Goal: Task Accomplishment & Management: Complete application form

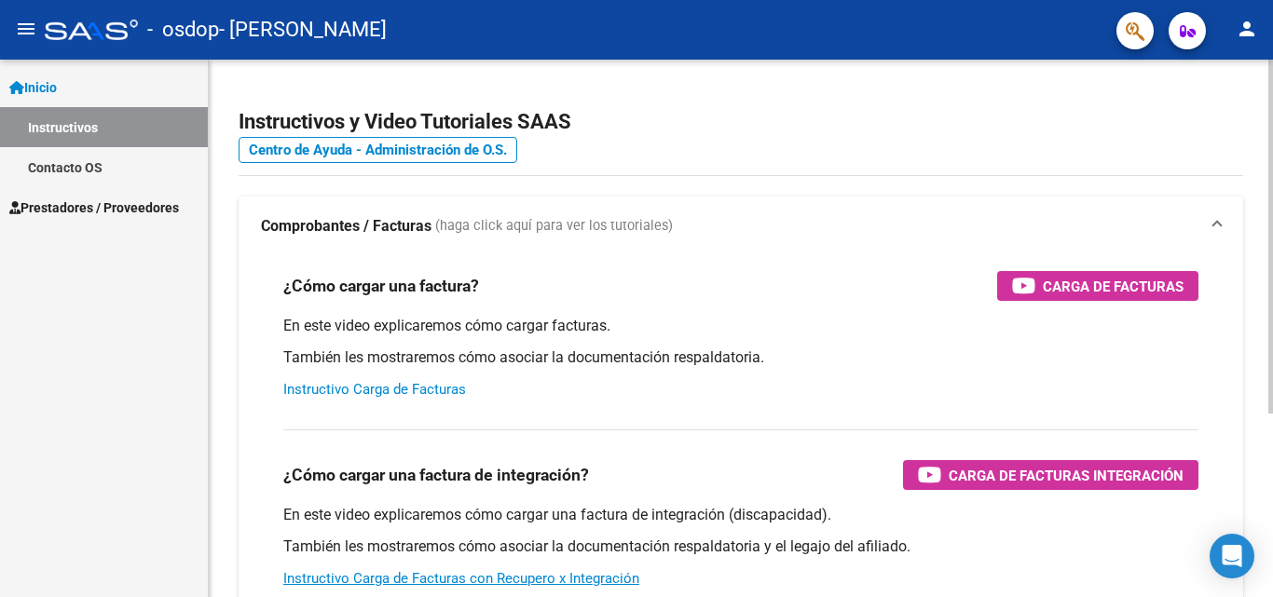
click at [443, 385] on link "Instructivo Carga de Facturas" at bounding box center [374, 389] width 183 height 17
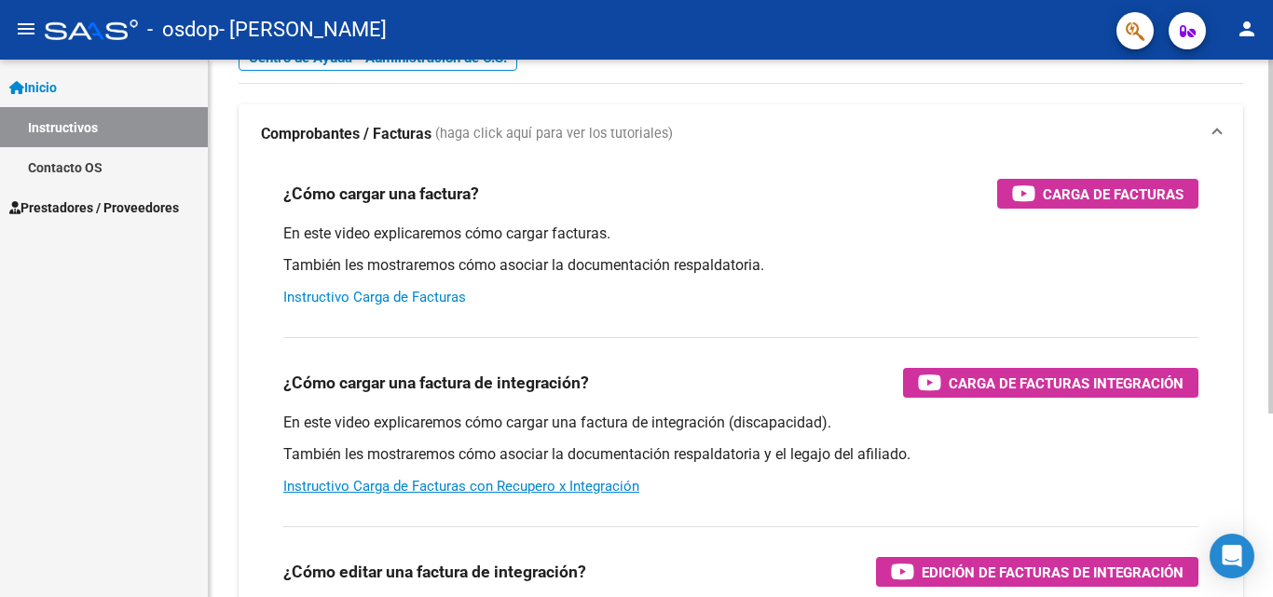
scroll to position [93, 0]
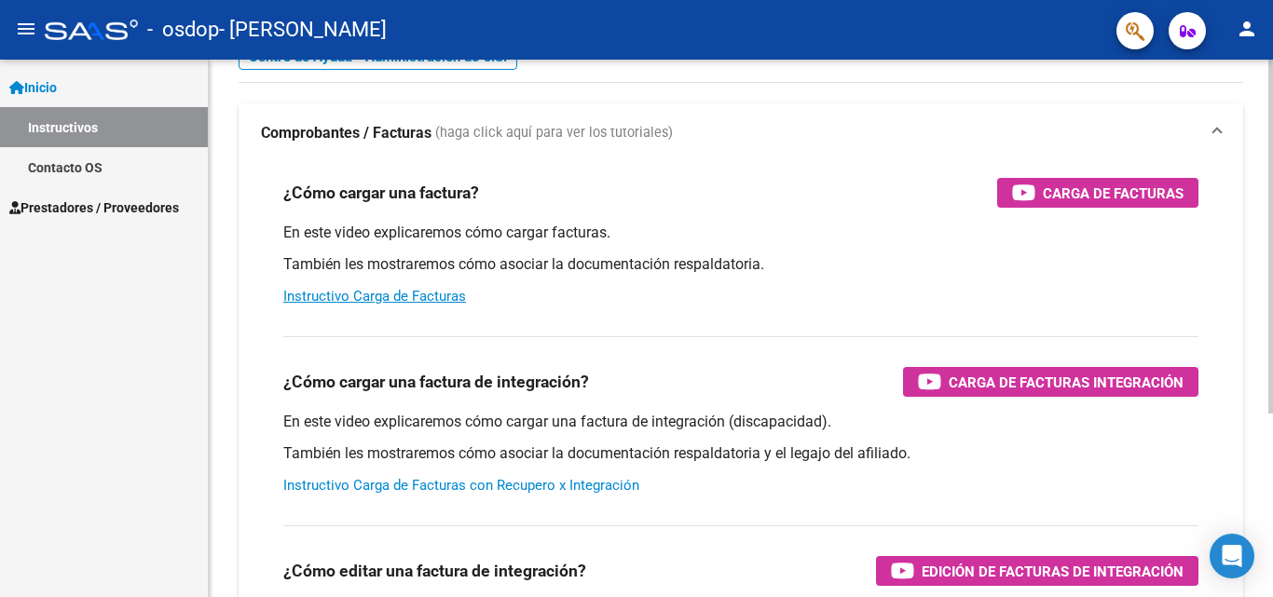
click at [471, 481] on link "Instructivo Carga de Facturas con Recupero x Integración" at bounding box center [461, 485] width 356 height 17
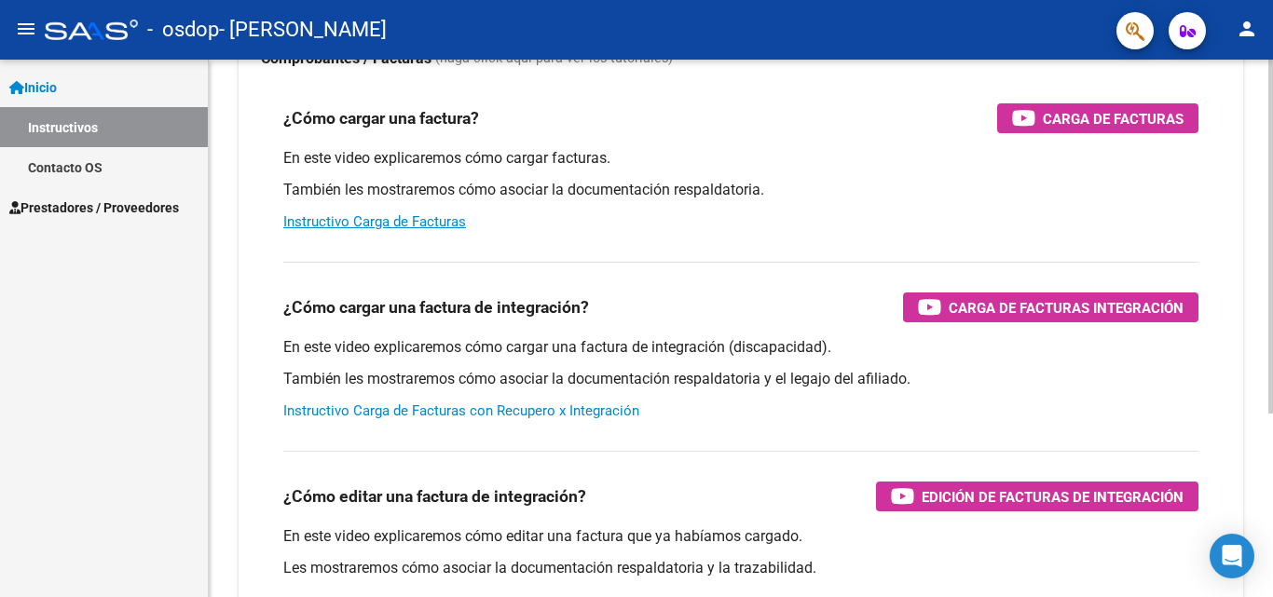
scroll to position [280, 0]
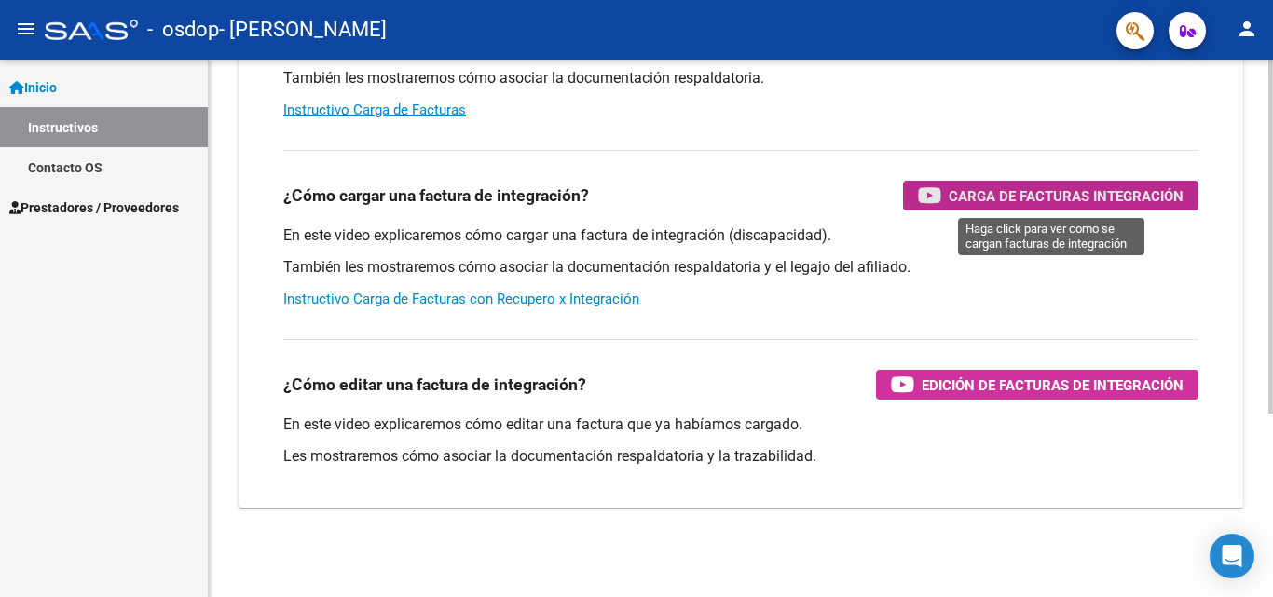
click at [1074, 194] on span "Carga de Facturas Integración" at bounding box center [1066, 196] width 235 height 23
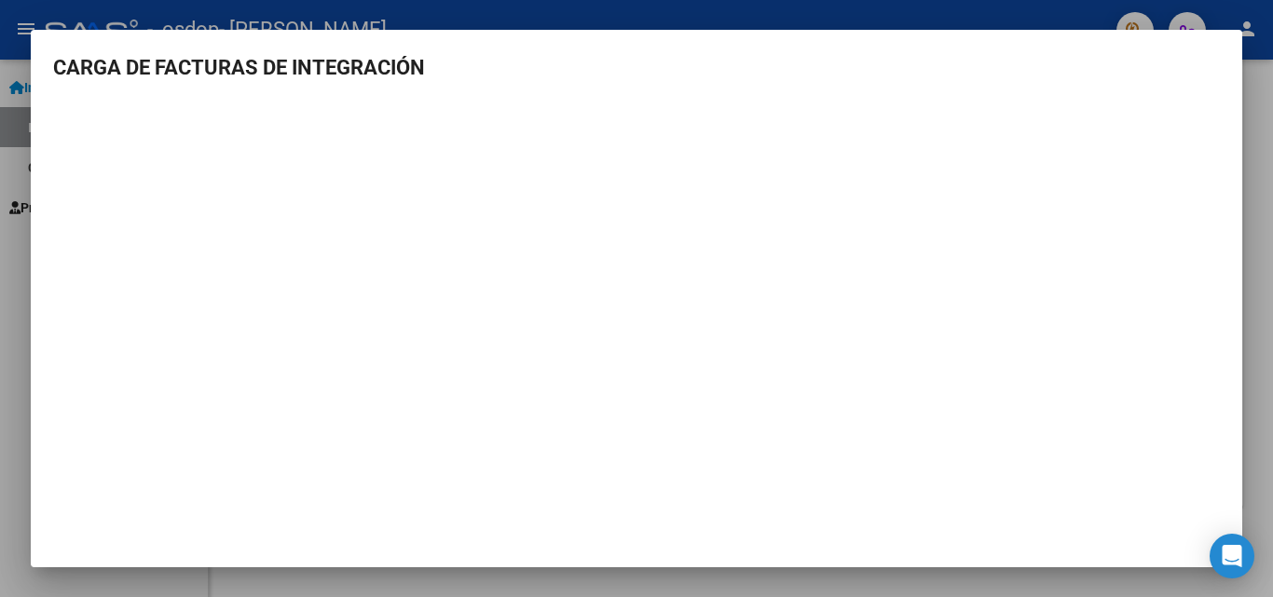
click at [591, 96] on mat-dialog-content "CARGA DE FACTURAS DE INTEGRACIÓN" at bounding box center [637, 288] width 1212 height 472
click at [1228, 549] on icon "Open Intercom Messenger" at bounding box center [1231, 556] width 21 height 24
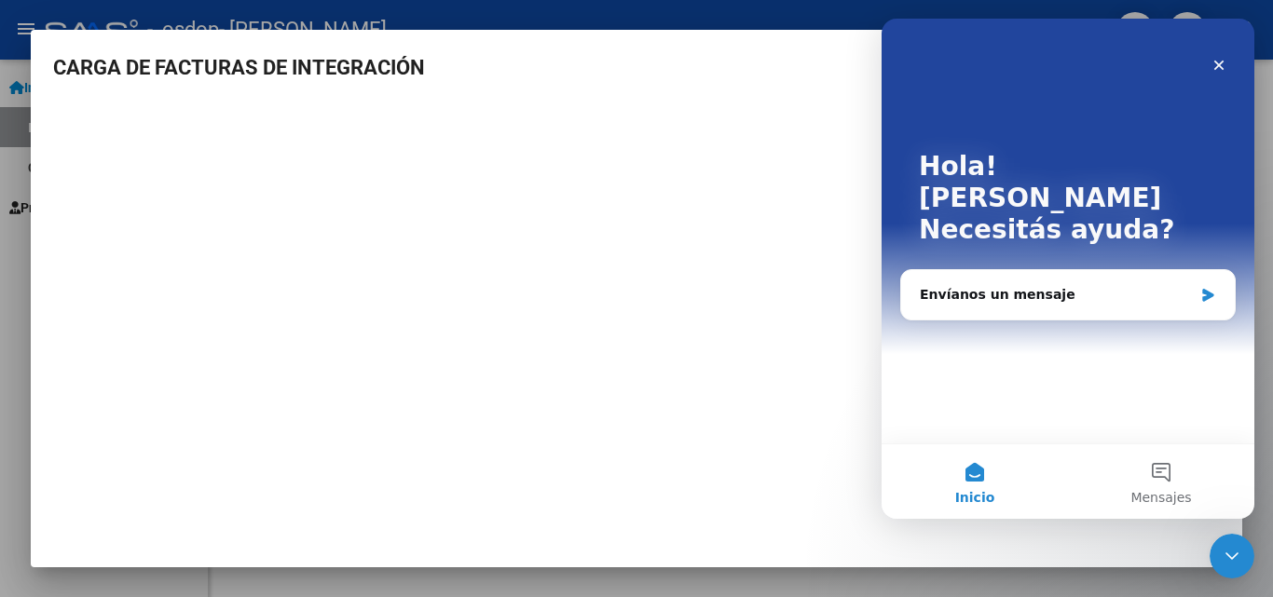
scroll to position [0, 0]
click at [1221, 63] on icon "Cerrar" at bounding box center [1220, 66] width 10 height 10
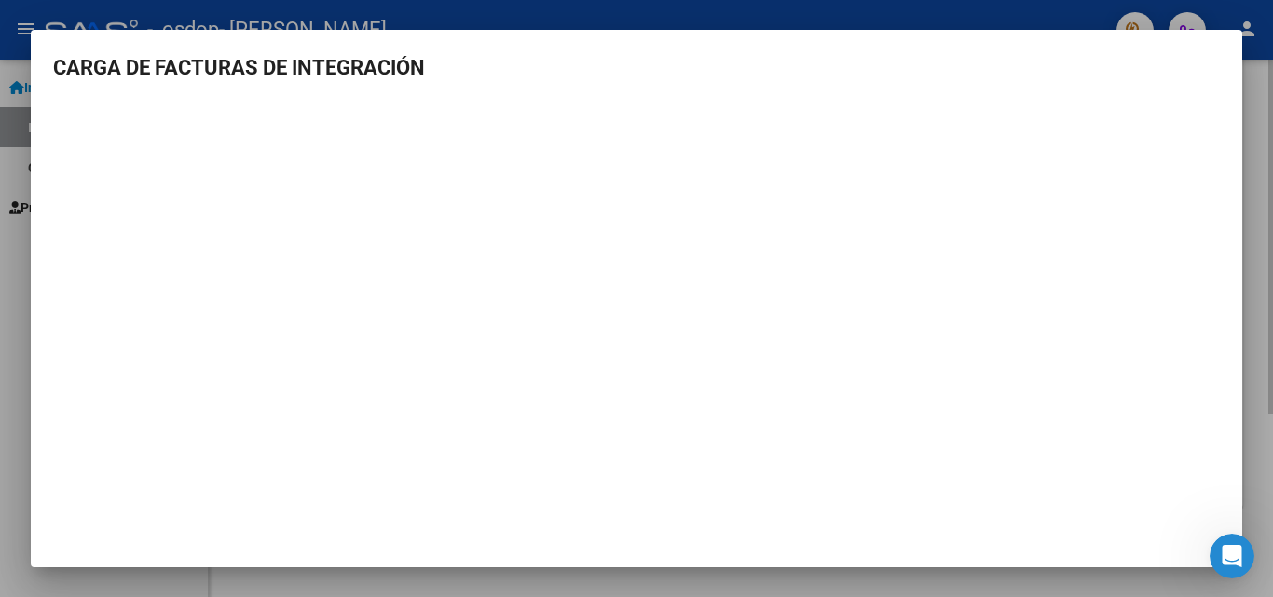
drag, startPoint x: 1219, startPoint y: 208, endPoint x: 1253, endPoint y: 322, distance: 118.6
click at [1250, 319] on div at bounding box center [636, 298] width 1273 height 597
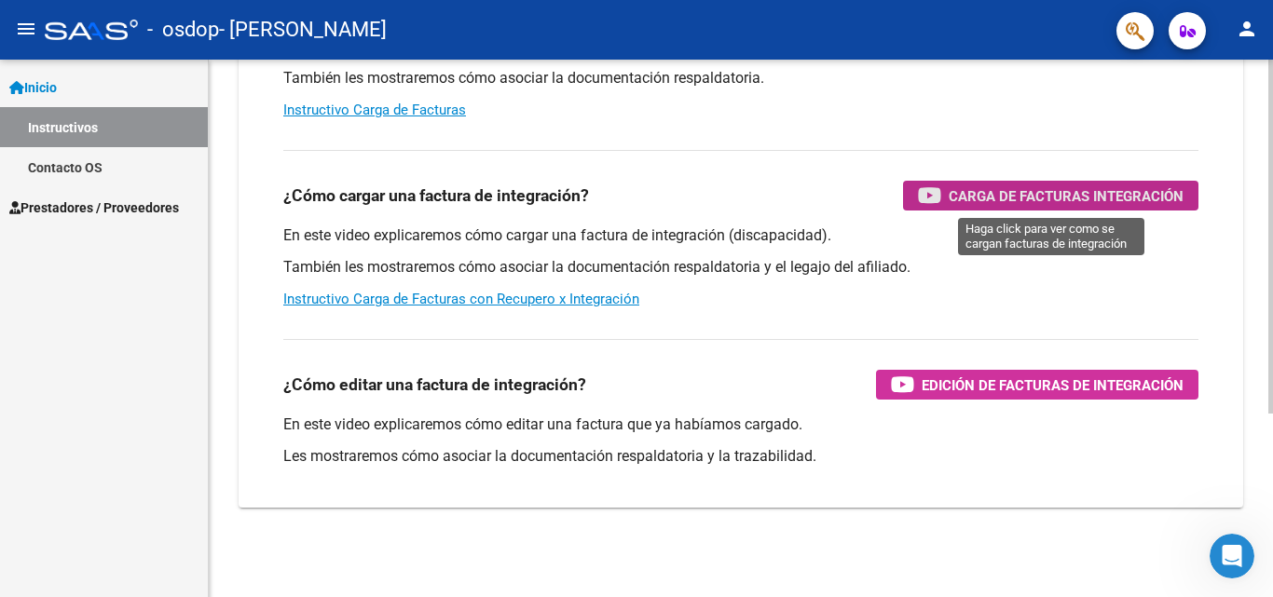
click at [1056, 192] on span "Carga de Facturas Integración" at bounding box center [1066, 196] width 235 height 23
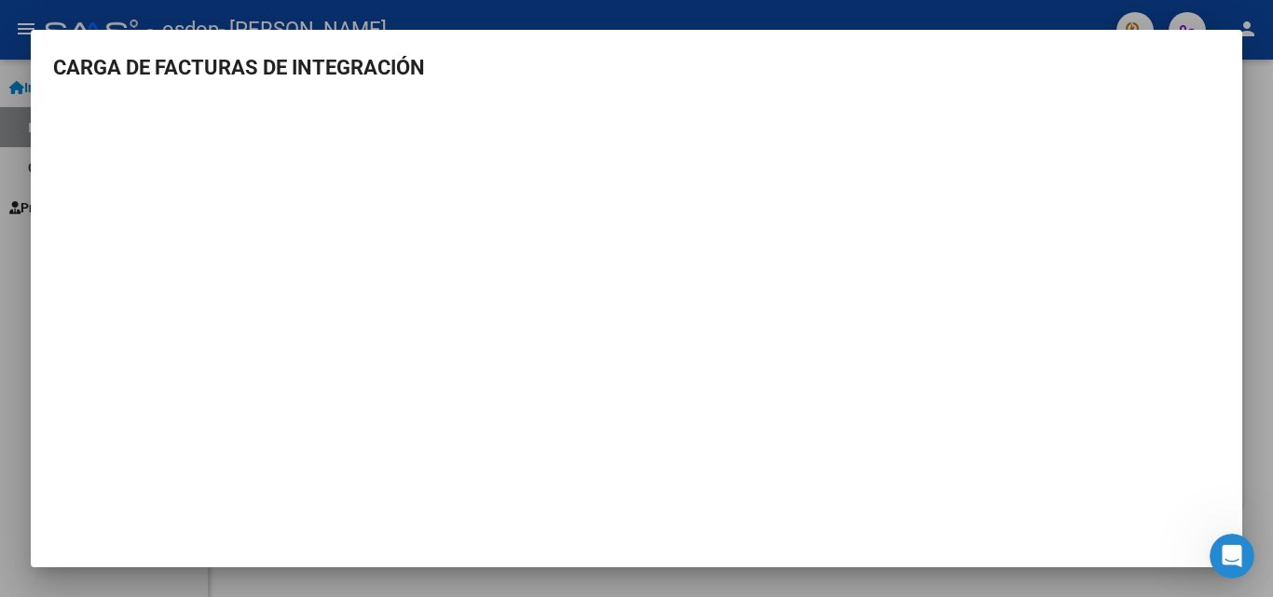
click at [1243, 444] on div at bounding box center [636, 298] width 1273 height 597
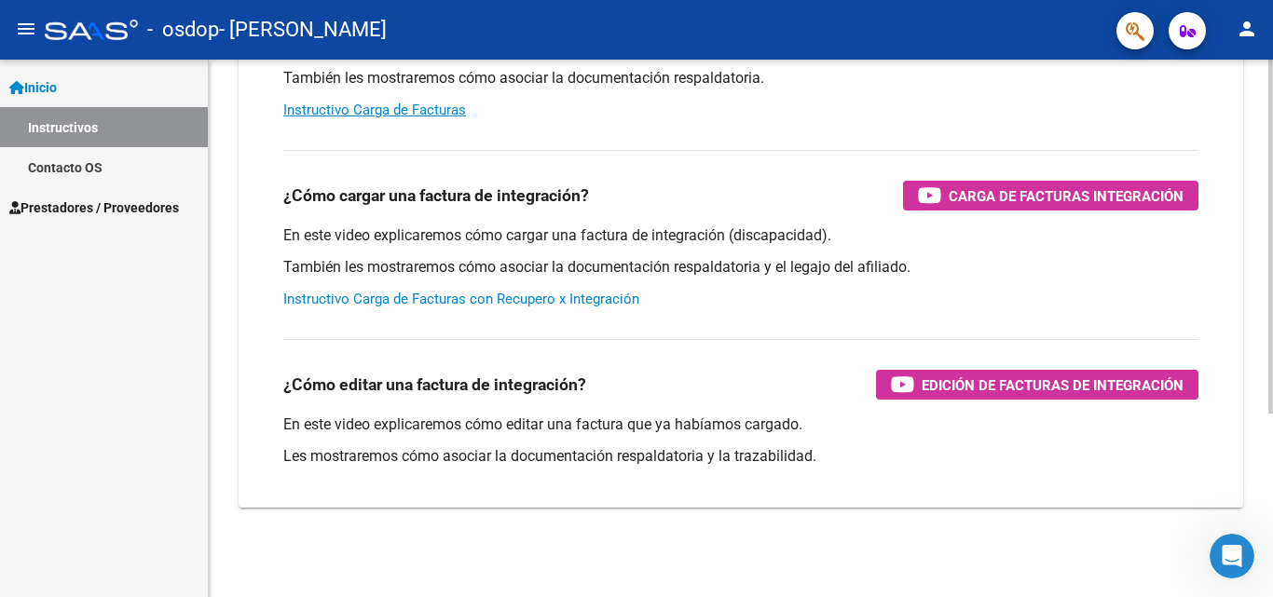
click at [525, 299] on link "Instructivo Carga de Facturas con Recupero x Integración" at bounding box center [461, 299] width 356 height 17
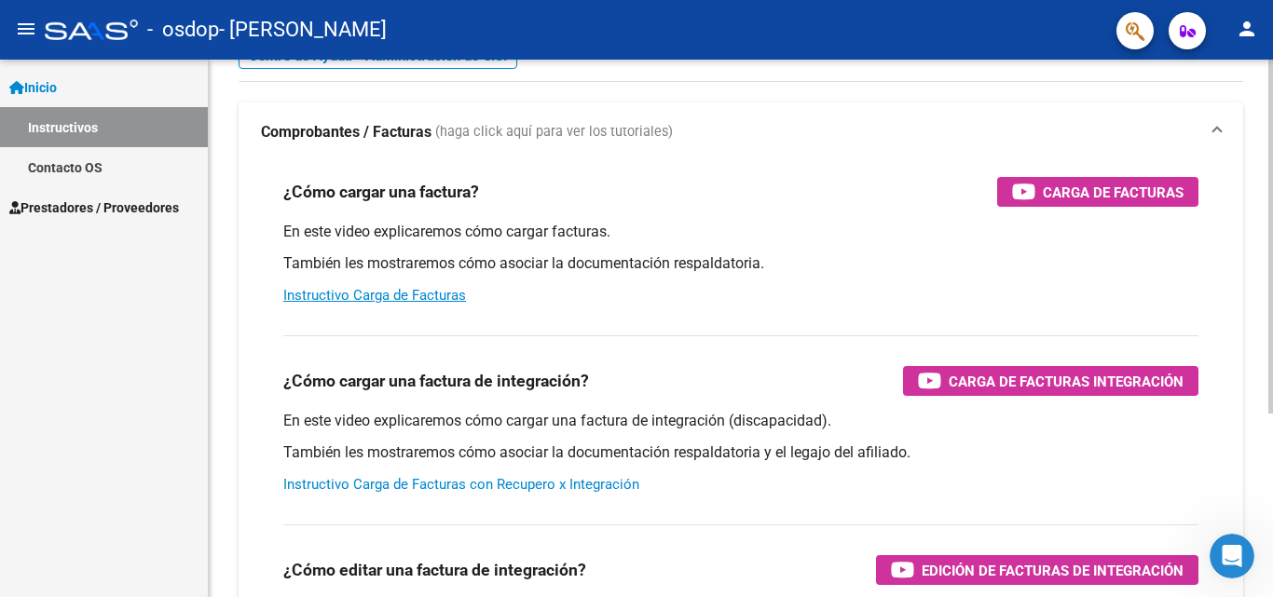
scroll to position [93, 0]
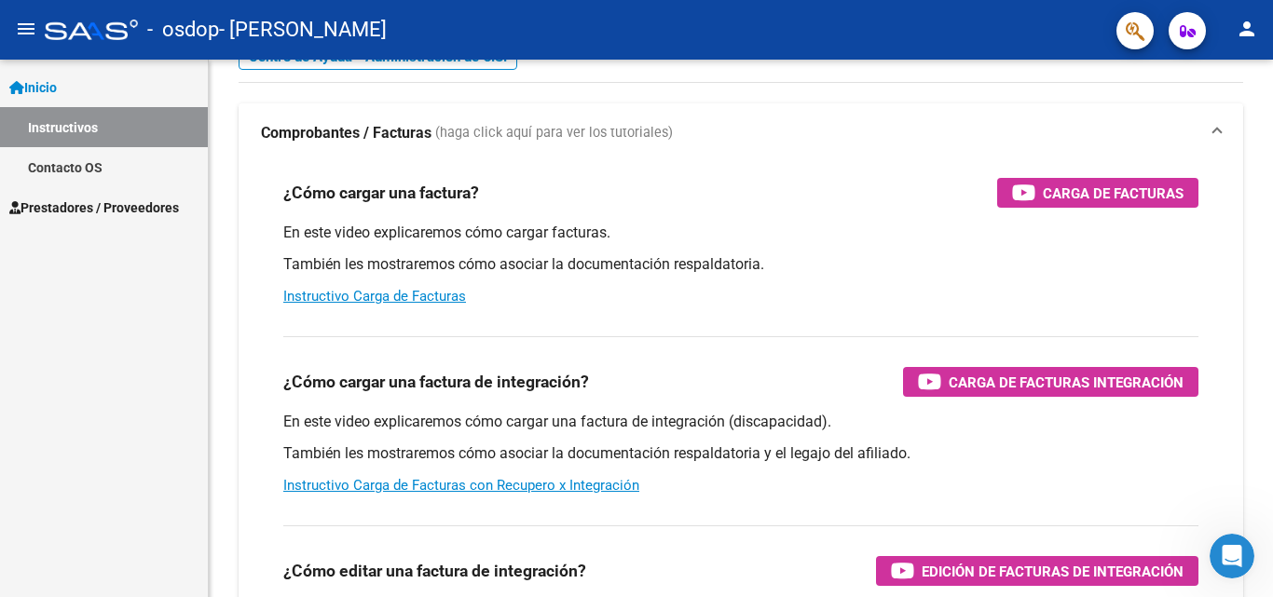
click at [99, 202] on span "Prestadores / Proveedores" at bounding box center [94, 208] width 170 height 21
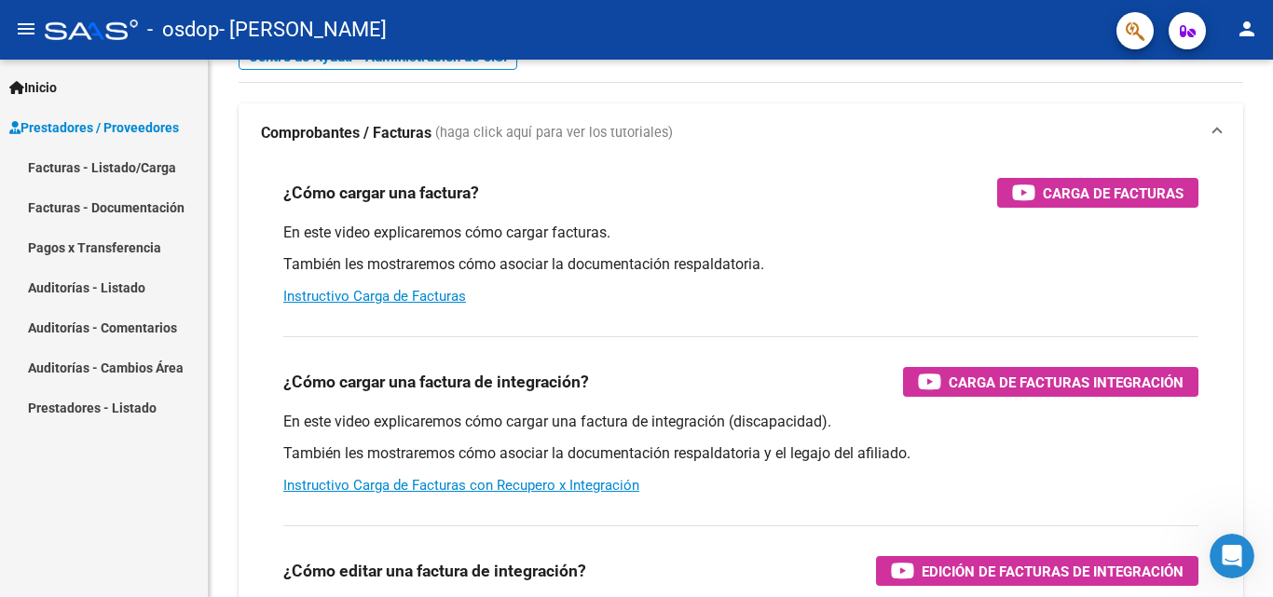
click at [106, 163] on link "Facturas - Listado/Carga" at bounding box center [104, 167] width 208 height 40
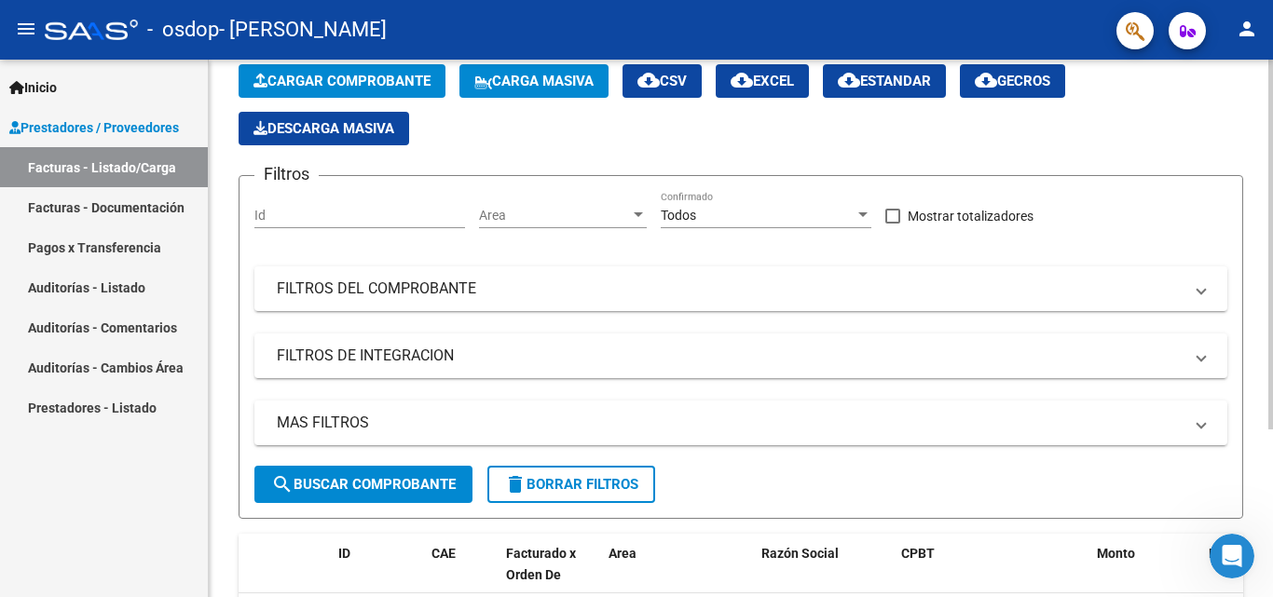
click at [547, 213] on span "Area" at bounding box center [554, 216] width 151 height 16
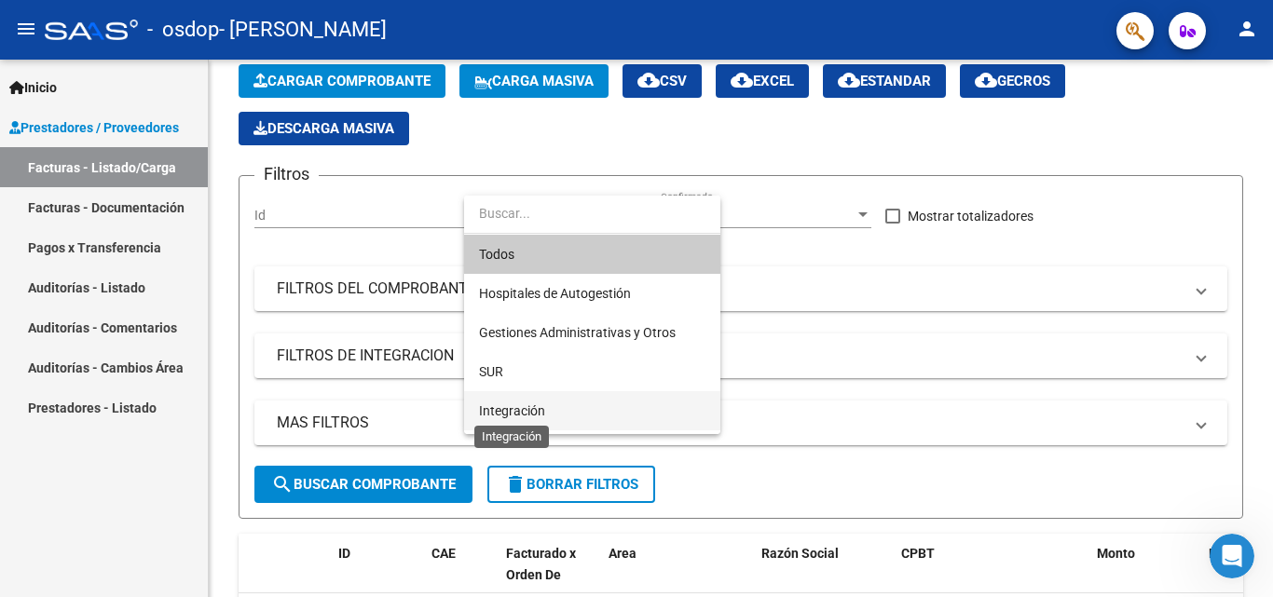
click at [531, 414] on span "Integración" at bounding box center [512, 411] width 66 height 15
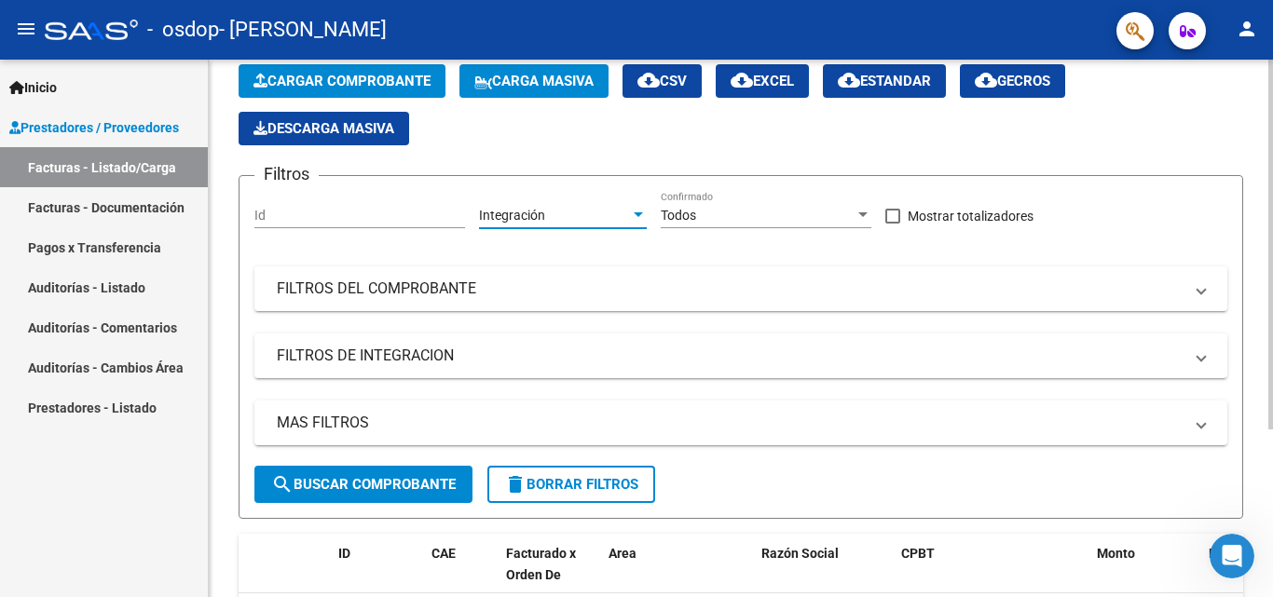
click at [364, 213] on input "Id" at bounding box center [359, 216] width 211 height 16
click at [730, 209] on div "Todos" at bounding box center [758, 216] width 194 height 16
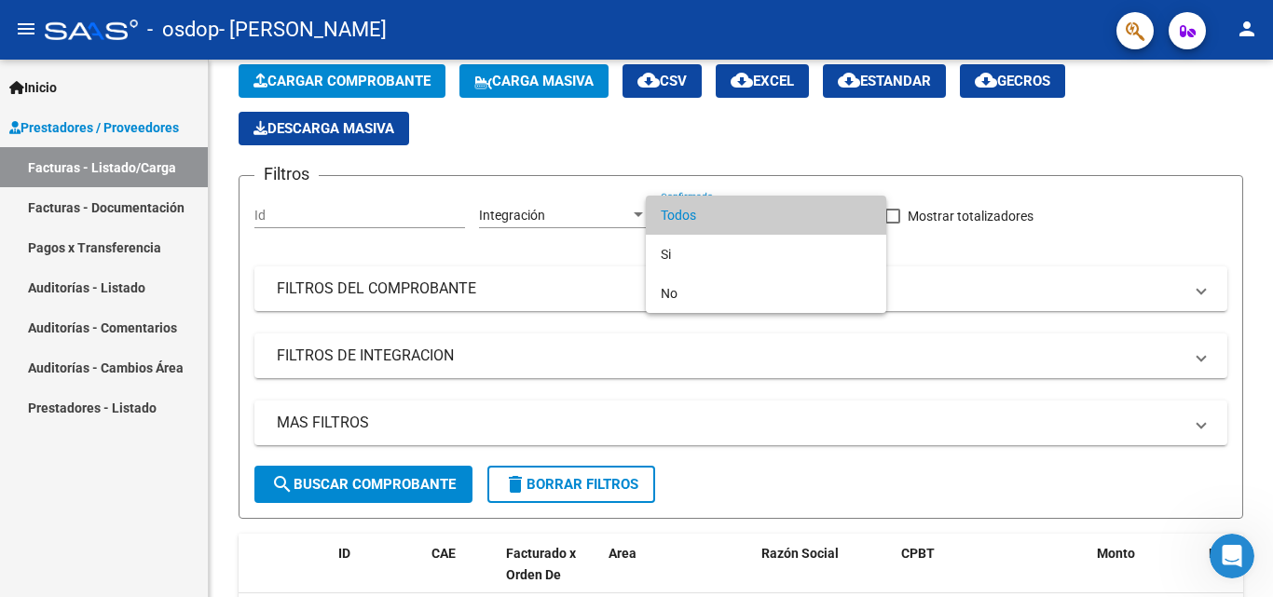
click at [1010, 294] on div at bounding box center [636, 298] width 1273 height 597
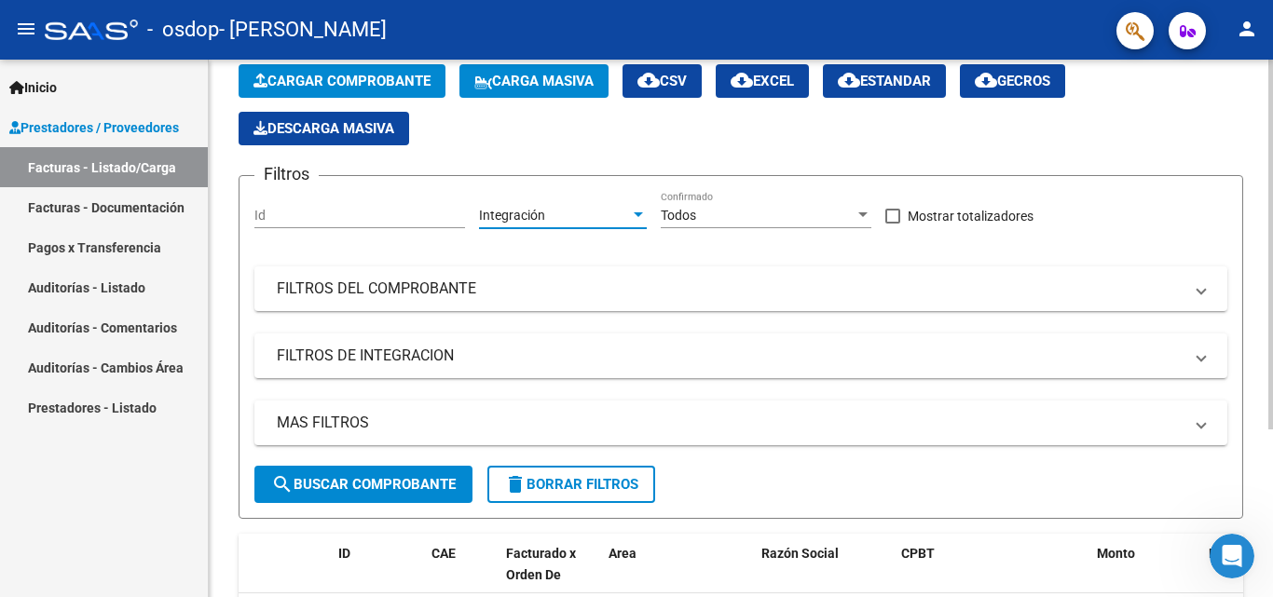
click at [640, 213] on div at bounding box center [638, 215] width 9 height 5
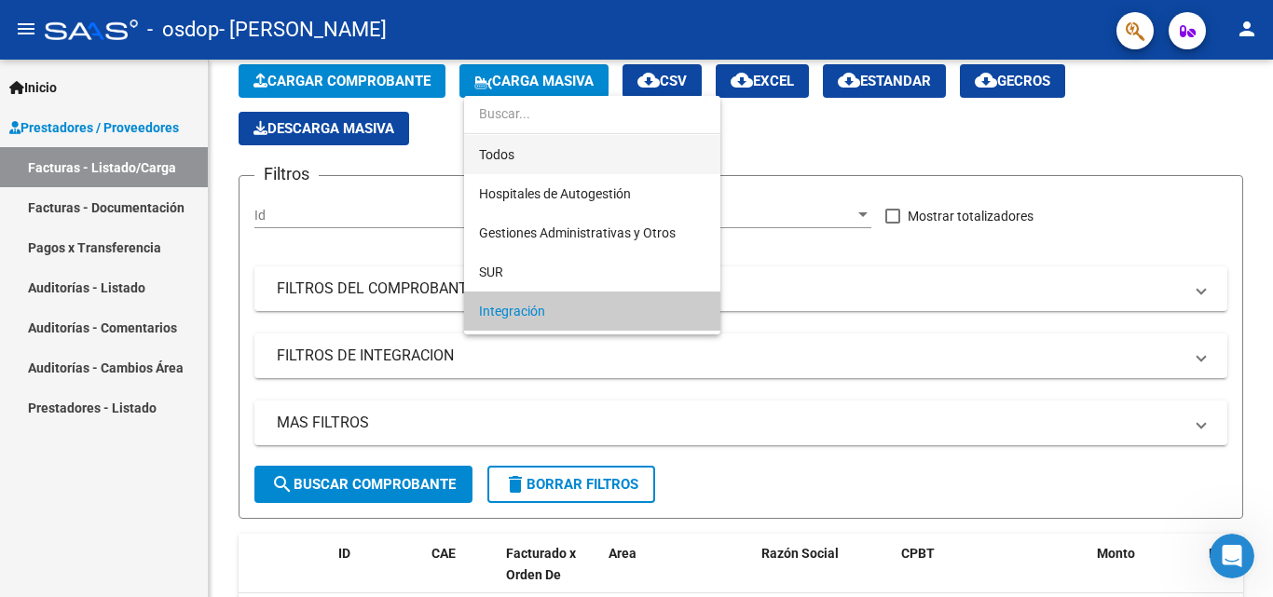
click at [590, 157] on span "Todos" at bounding box center [592, 154] width 227 height 39
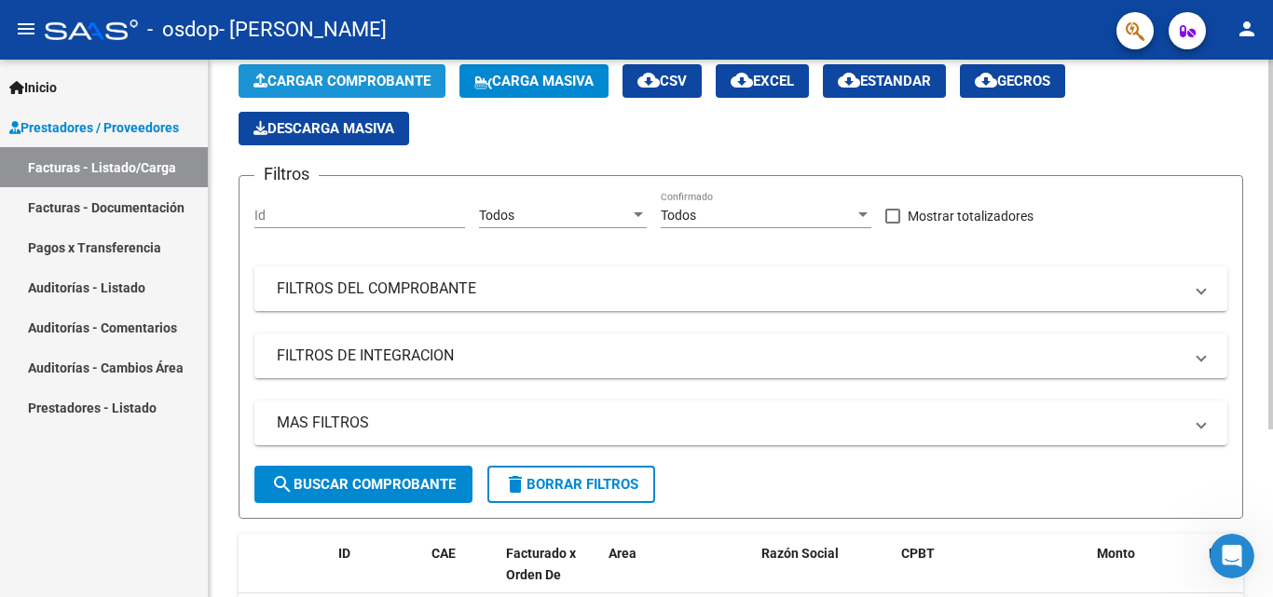
click at [396, 76] on span "Cargar Comprobante" at bounding box center [342, 81] width 177 height 17
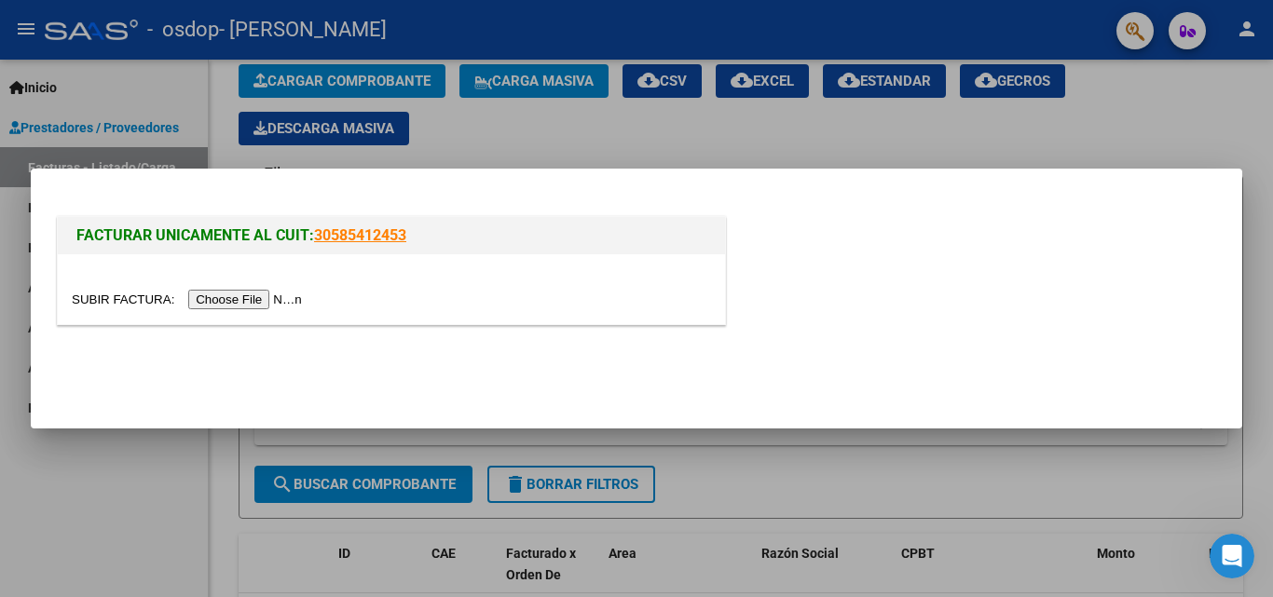
click at [285, 296] on input "file" at bounding box center [190, 300] width 236 height 20
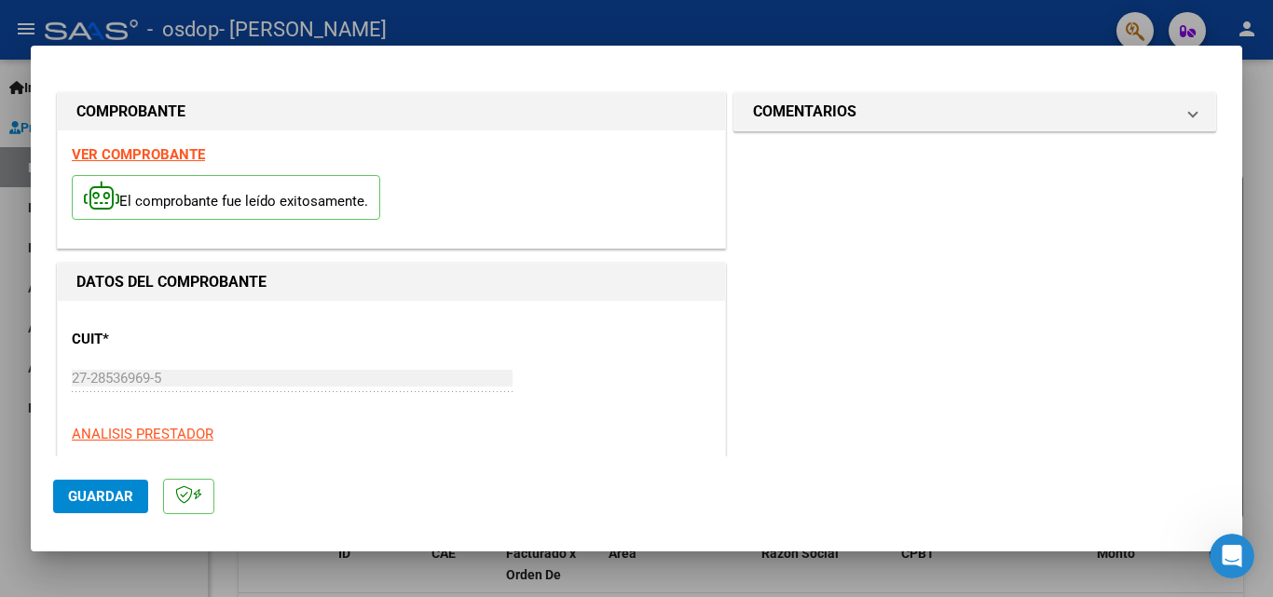
click at [108, 504] on span "Guardar" at bounding box center [100, 496] width 65 height 17
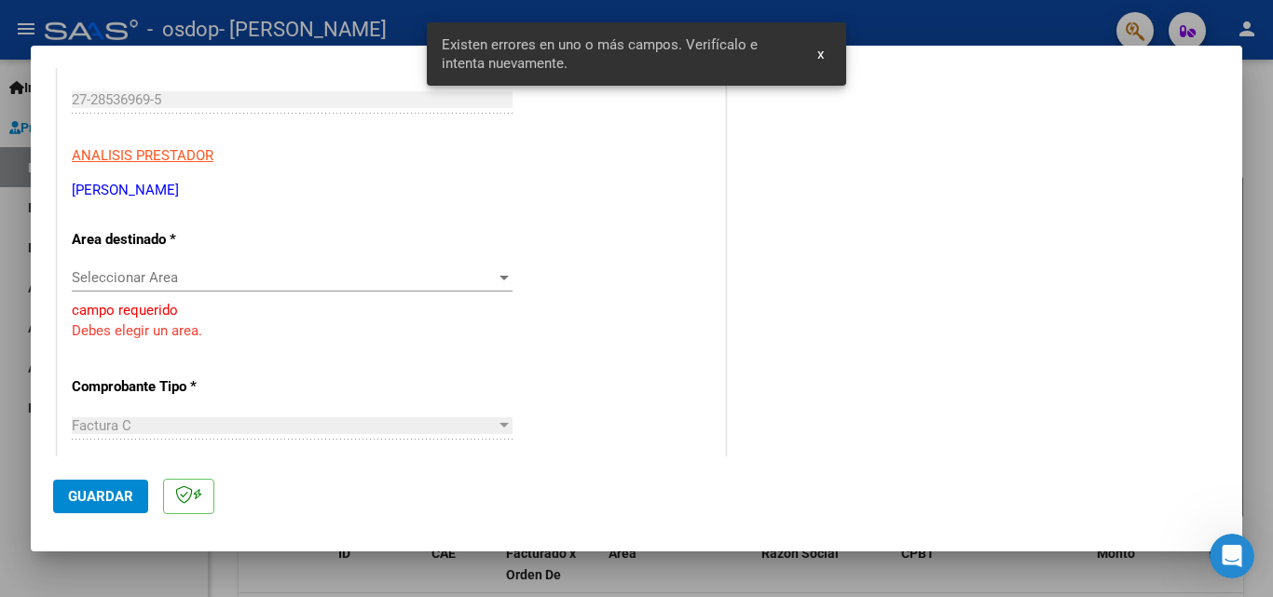
scroll to position [286, 0]
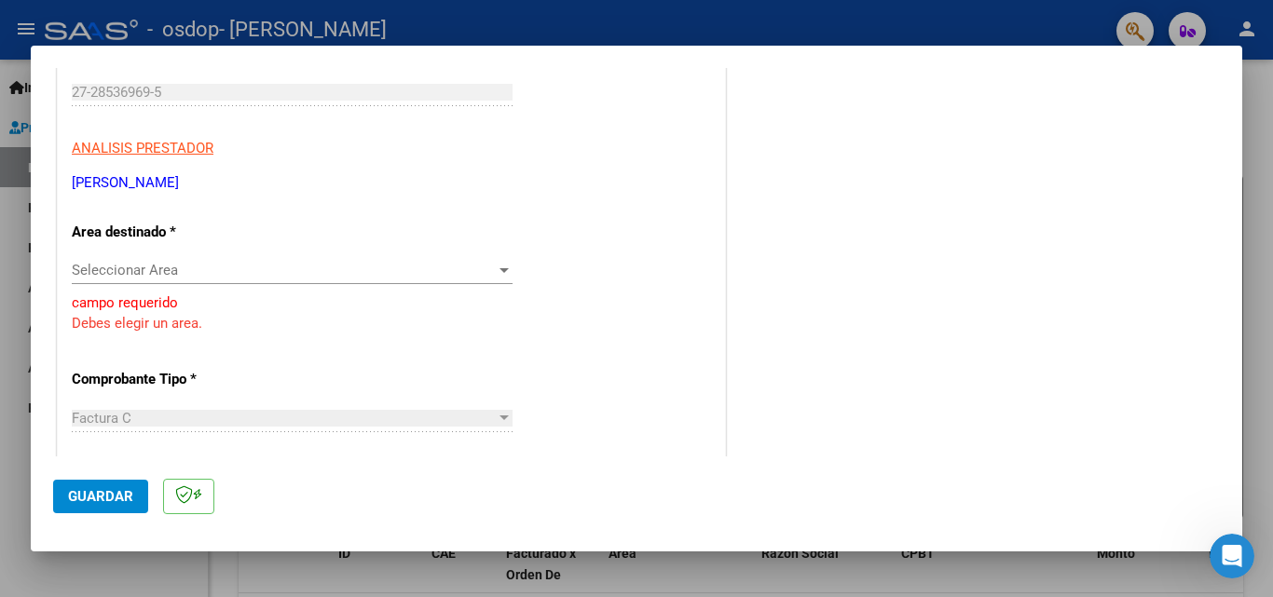
click at [496, 421] on div at bounding box center [504, 418] width 17 height 15
click at [496, 268] on div at bounding box center [504, 270] width 17 height 15
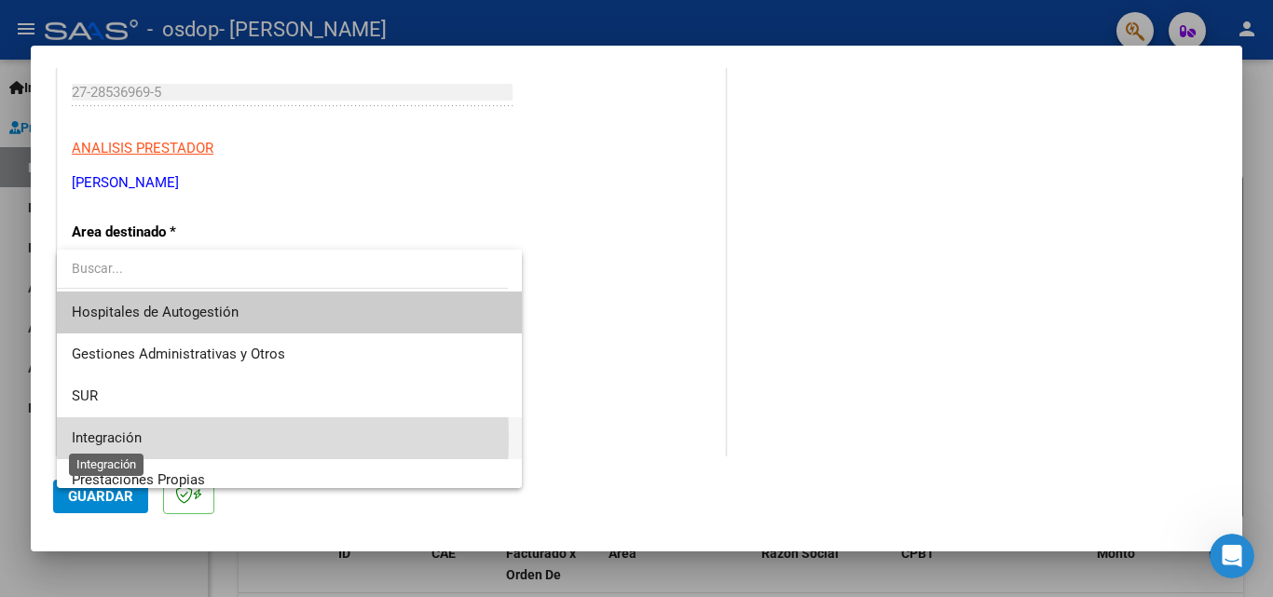
click at [131, 438] on span "Integración" at bounding box center [107, 438] width 70 height 17
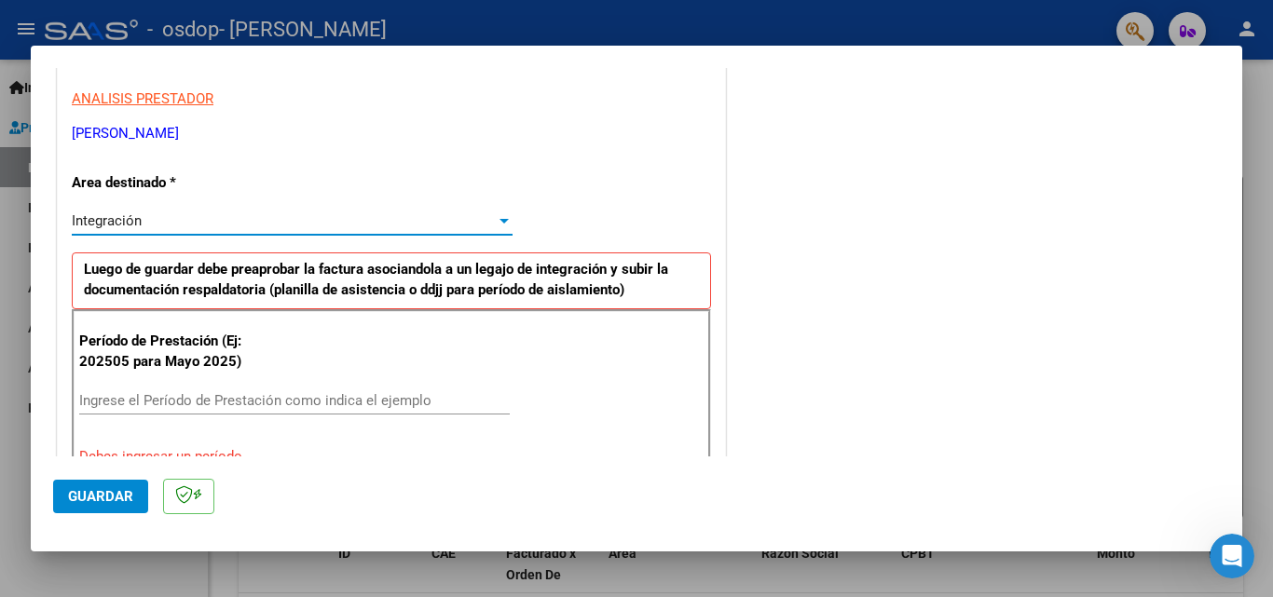
scroll to position [379, 0]
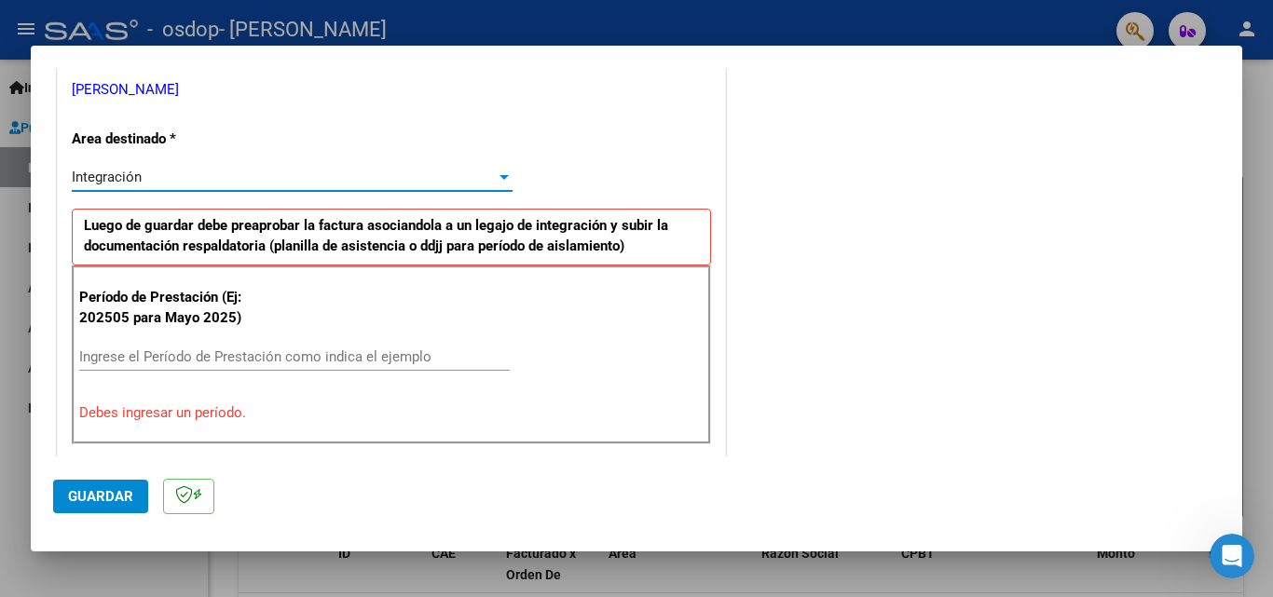
click at [106, 354] on input "Ingrese el Período de Prestación como indica el ejemplo" at bounding box center [294, 357] width 431 height 17
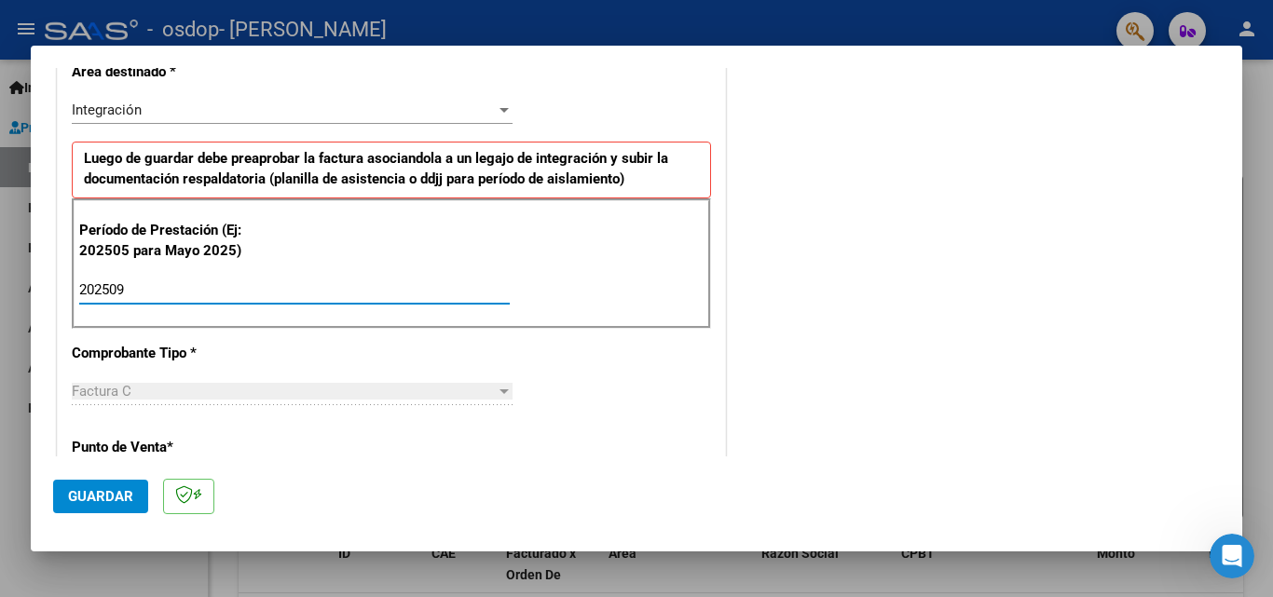
scroll to position [566, 0]
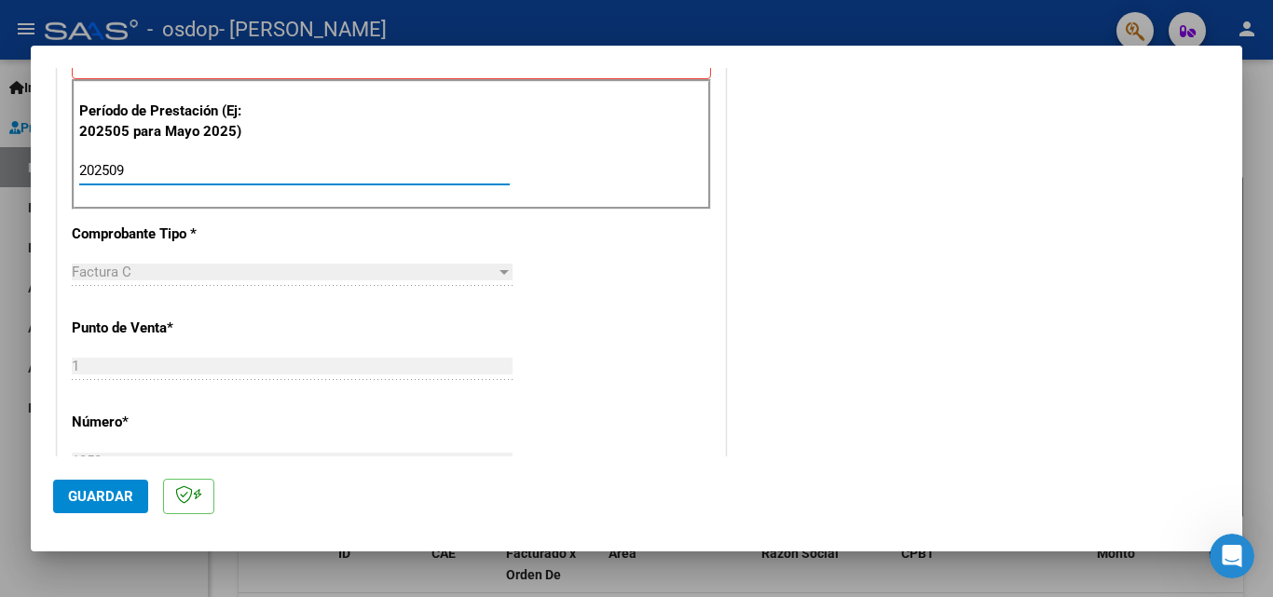
type input "202509"
click at [420, 273] on div "Factura C" at bounding box center [284, 272] width 424 height 17
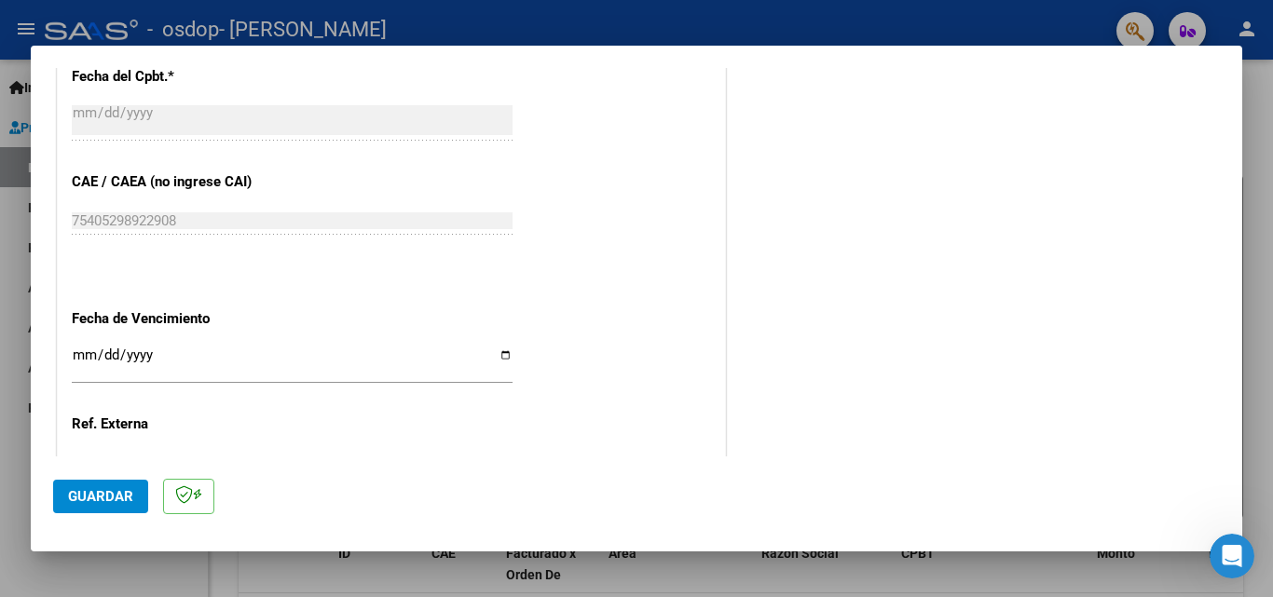
scroll to position [1125, 0]
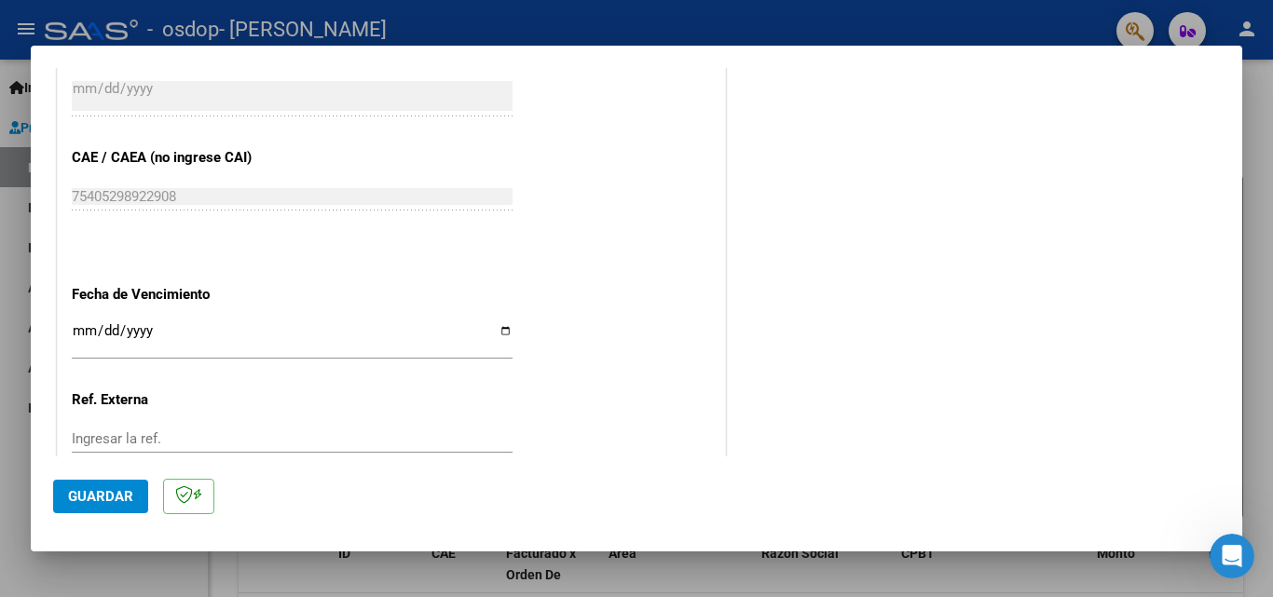
click at [501, 328] on input "Ingresar la fecha" at bounding box center [292, 338] width 441 height 30
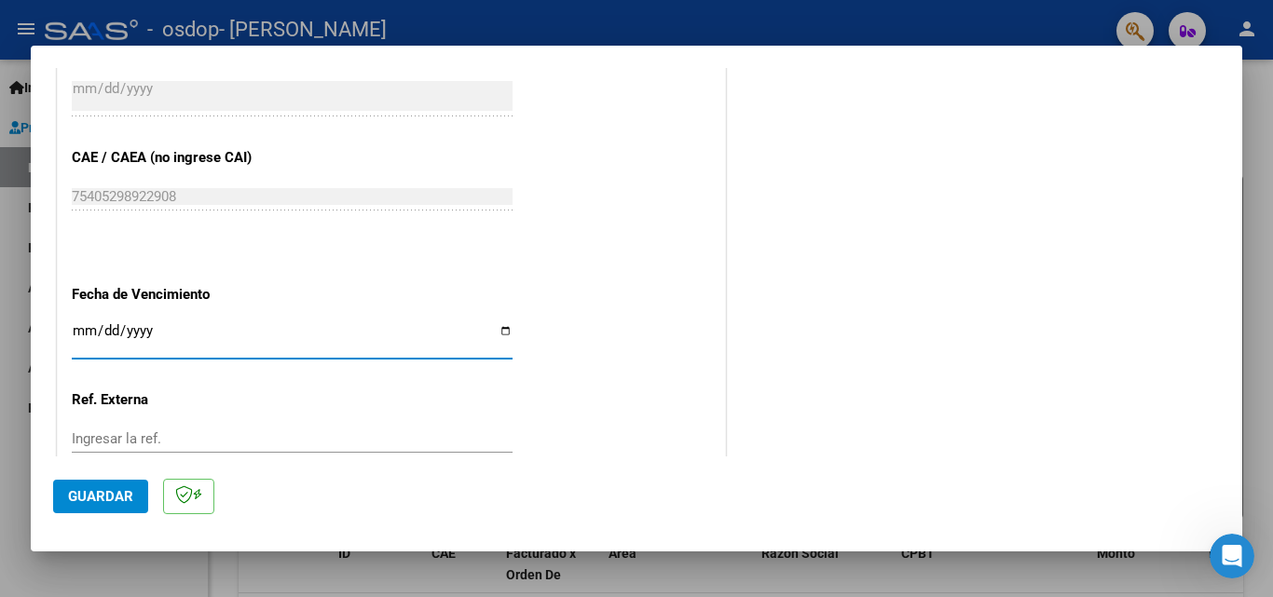
type input "[DATE]"
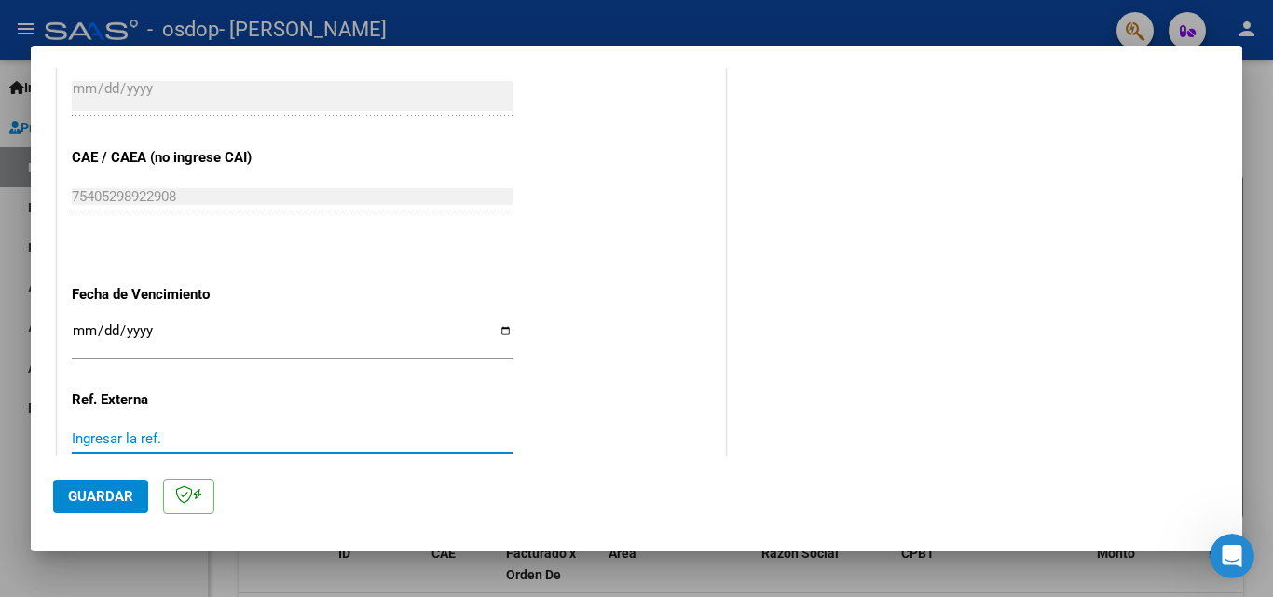
click at [132, 441] on input "Ingresar la ref." at bounding box center [292, 439] width 441 height 17
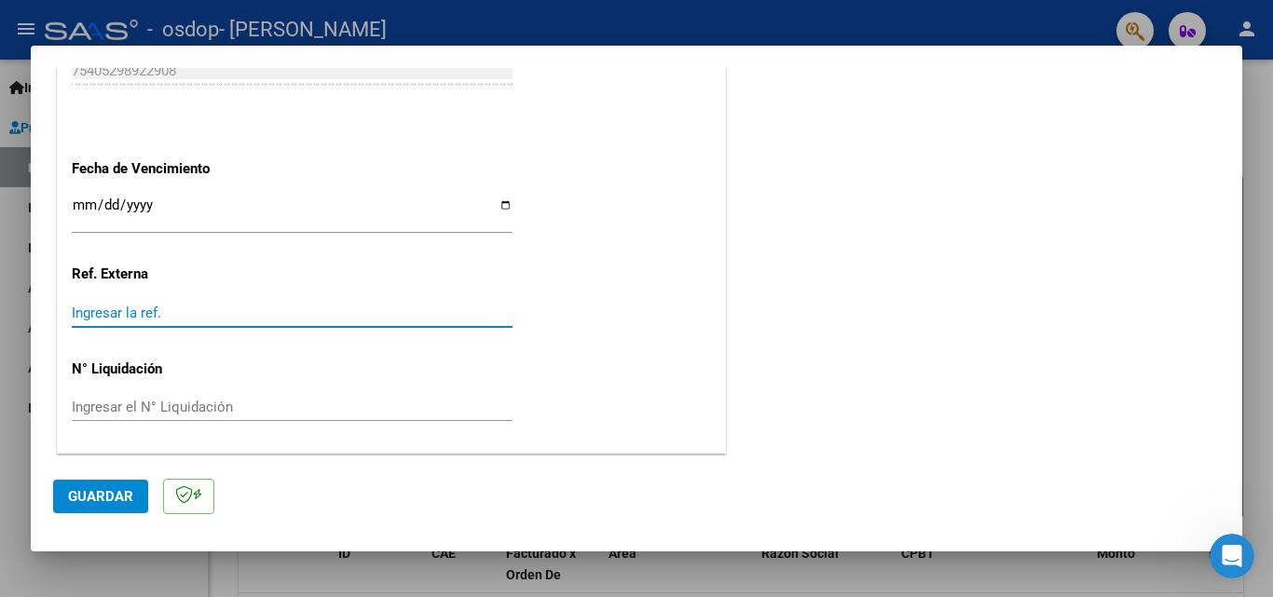
scroll to position [1252, 0]
click at [135, 405] on input "Ingresar el N° Liquidación" at bounding box center [292, 406] width 441 height 17
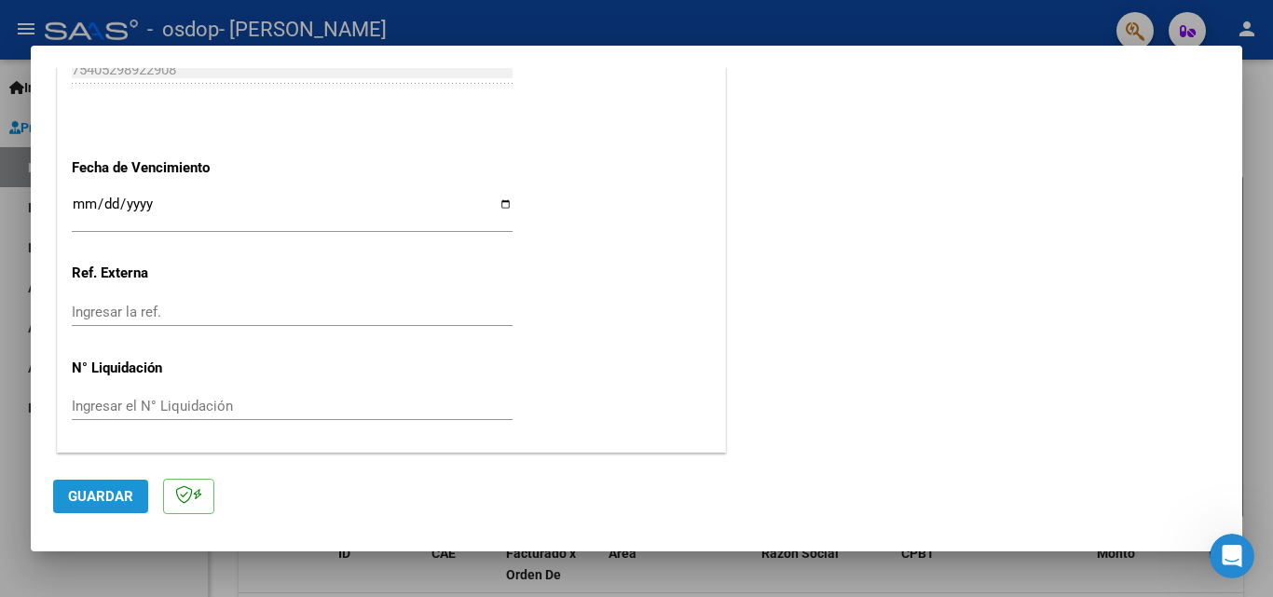
click at [93, 494] on span "Guardar" at bounding box center [100, 496] width 65 height 17
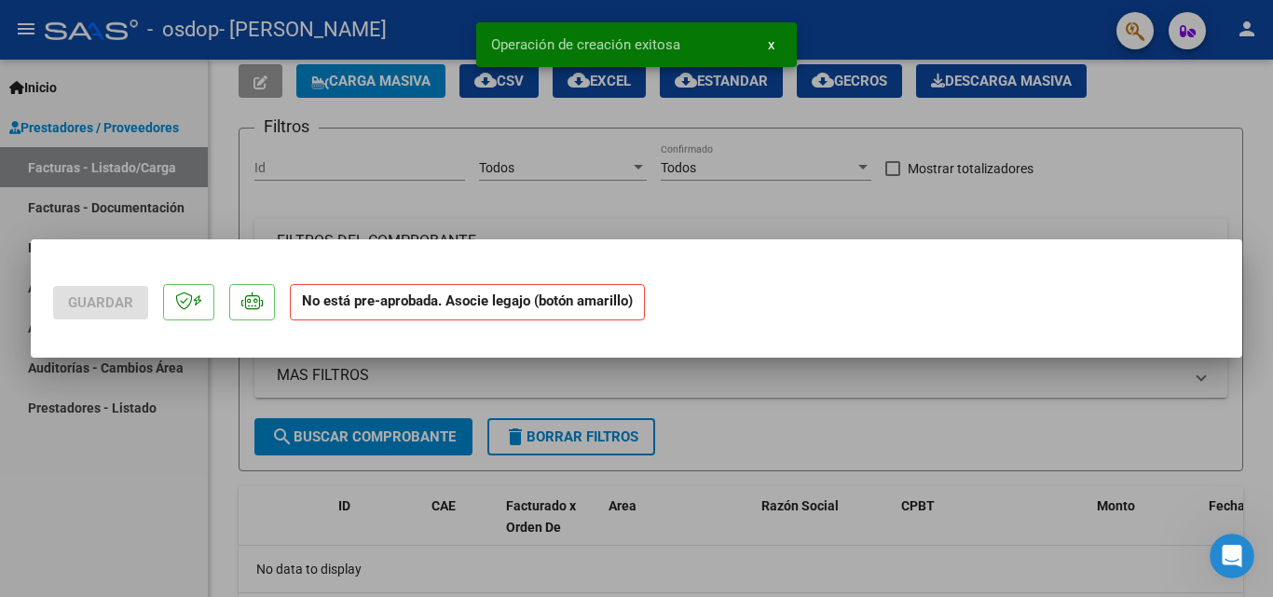
scroll to position [0, 0]
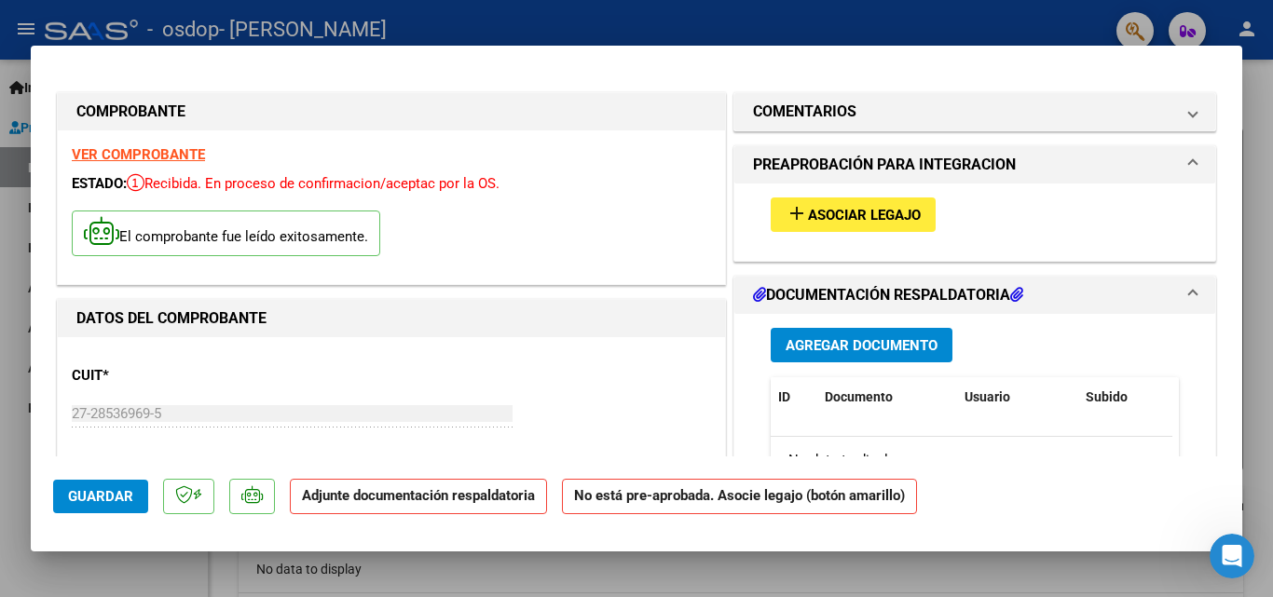
click at [867, 205] on button "add Asociar Legajo" at bounding box center [853, 215] width 165 height 34
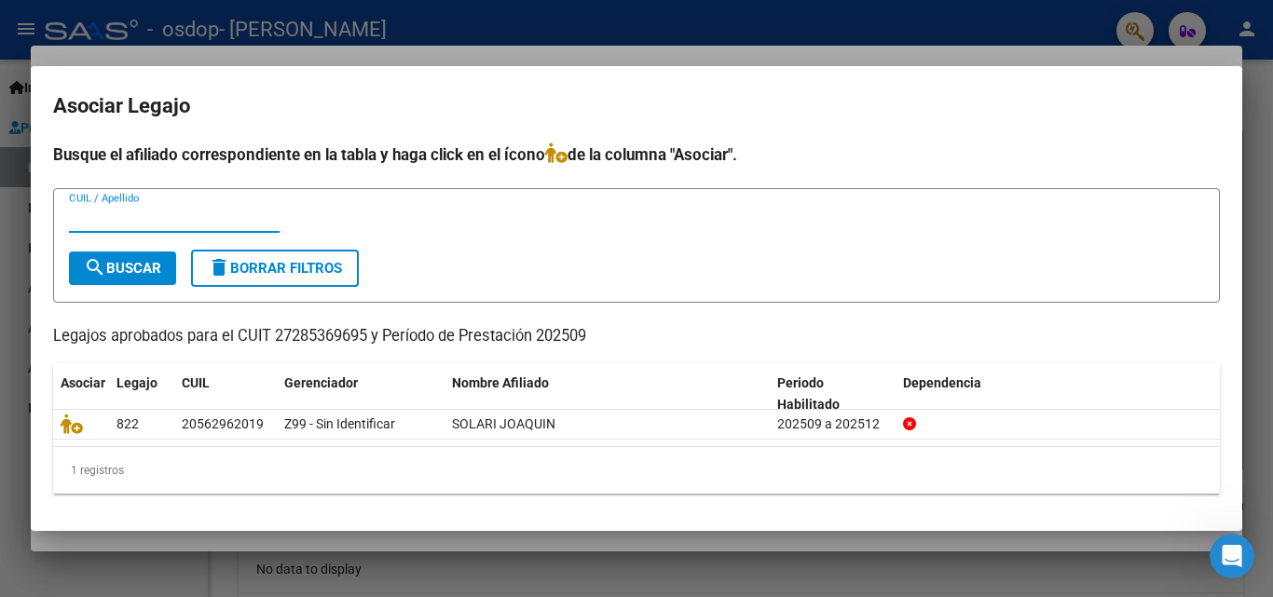
click at [104, 216] on input "CUIL / Apellido" at bounding box center [174, 218] width 211 height 17
type input "20562962019"
click at [134, 258] on button "search Buscar" at bounding box center [122, 269] width 107 height 34
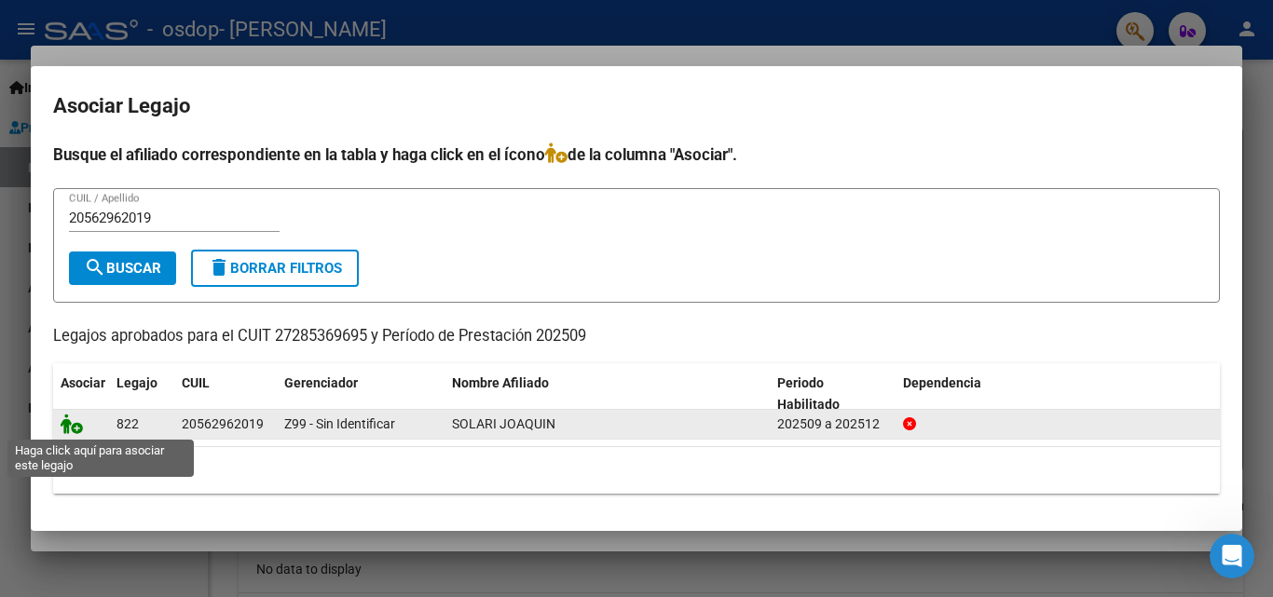
click at [76, 425] on icon at bounding box center [72, 424] width 22 height 21
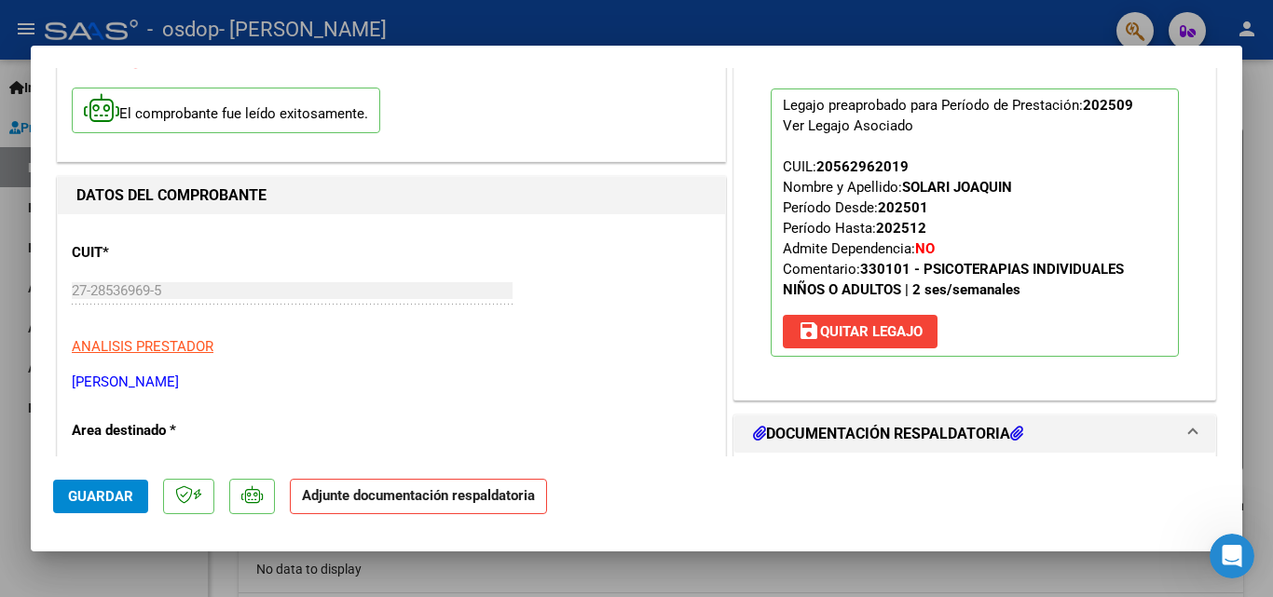
scroll to position [93, 0]
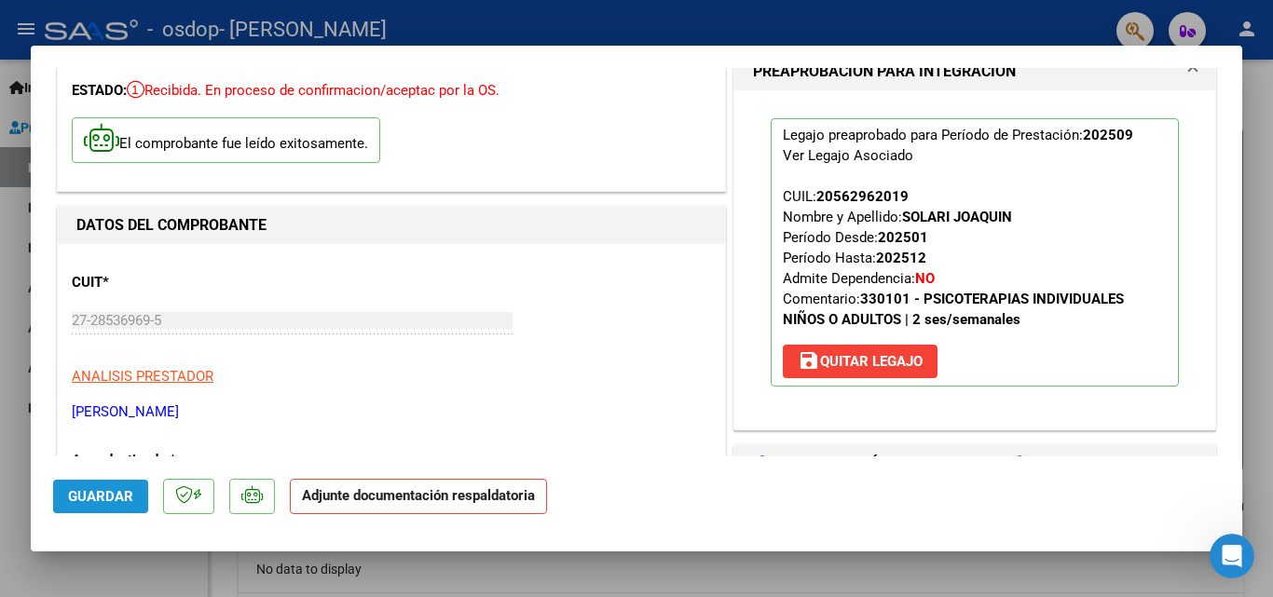
click at [90, 493] on span "Guardar" at bounding box center [100, 496] width 65 height 17
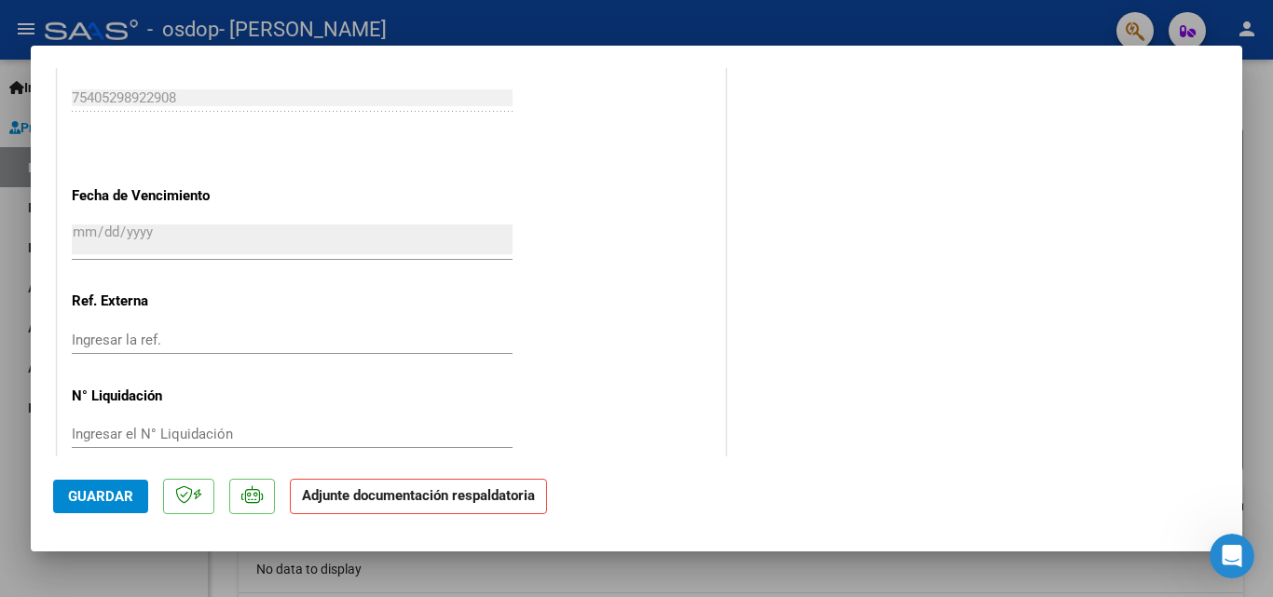
scroll to position [1280, 0]
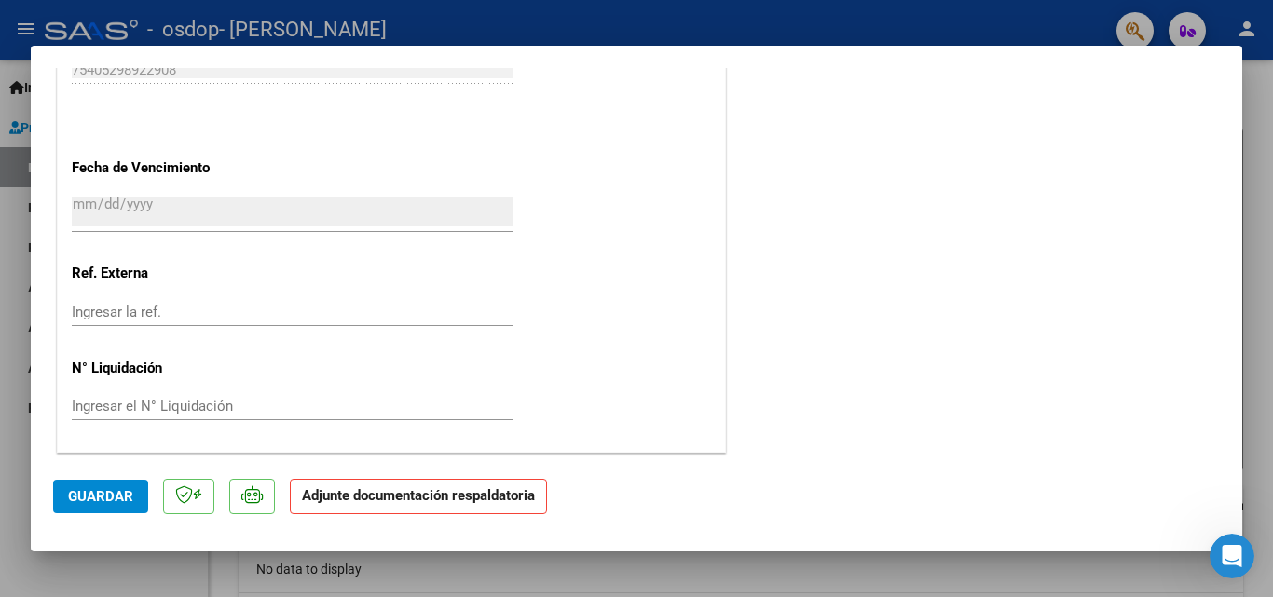
click at [133, 493] on button "Guardar" at bounding box center [100, 497] width 95 height 34
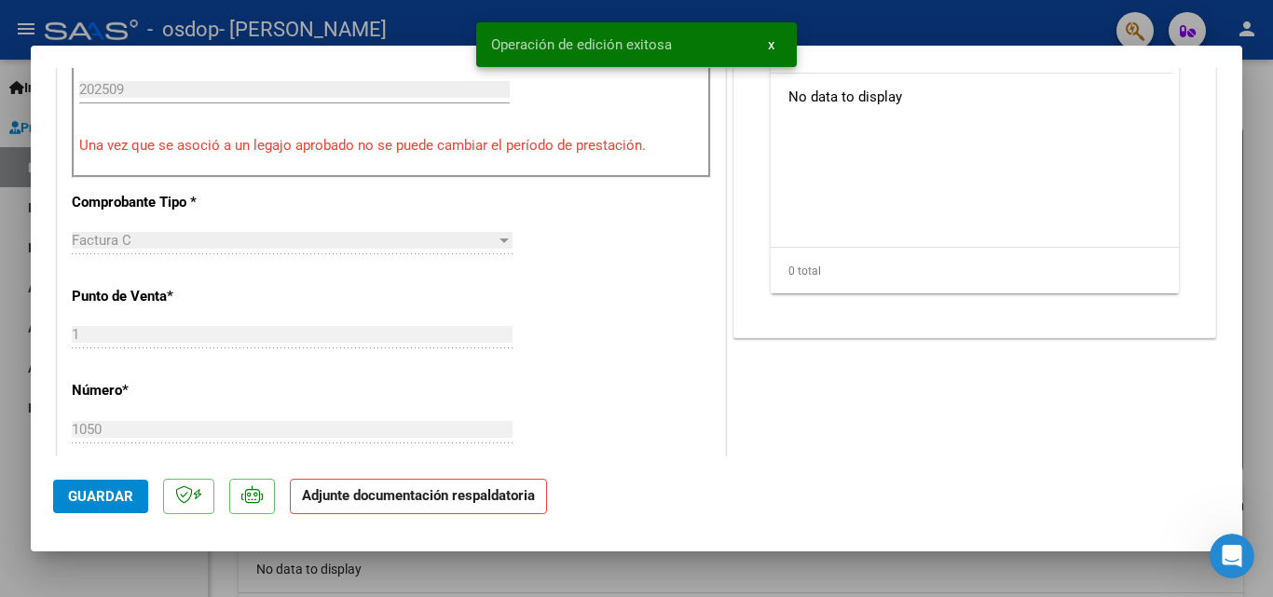
scroll to position [441, 0]
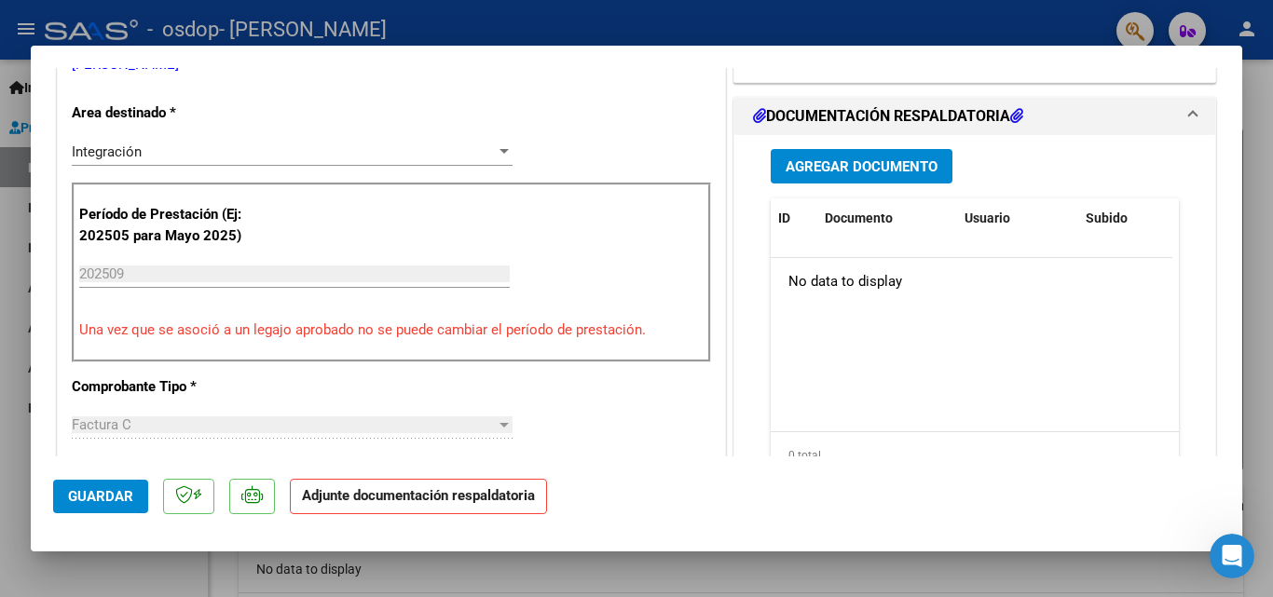
click at [838, 171] on span "Agregar Documento" at bounding box center [862, 166] width 152 height 17
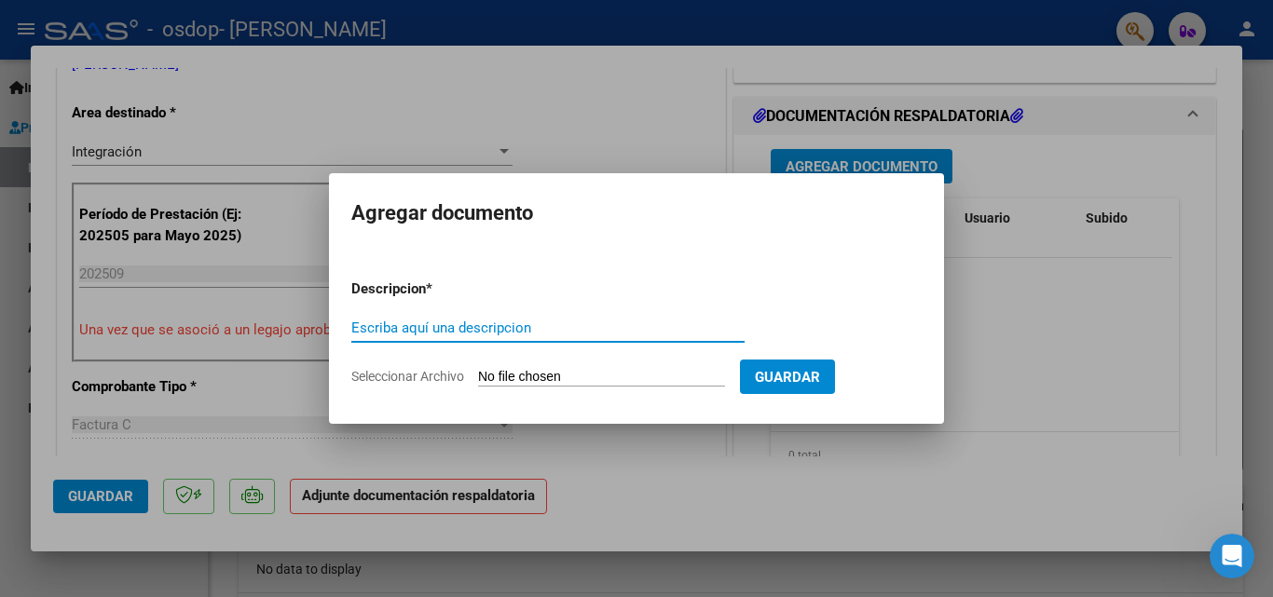
click at [361, 329] on input "Escriba aquí una descripcion" at bounding box center [547, 328] width 393 height 17
type input "p"
click at [554, 331] on input "PLANILLA DE ASISTENCIA 202509" at bounding box center [547, 328] width 393 height 17
type input "PLANILLA DE ASISTENCIA 2025-09"
click at [523, 375] on input "Seleccionar Archivo" at bounding box center [601, 378] width 247 height 18
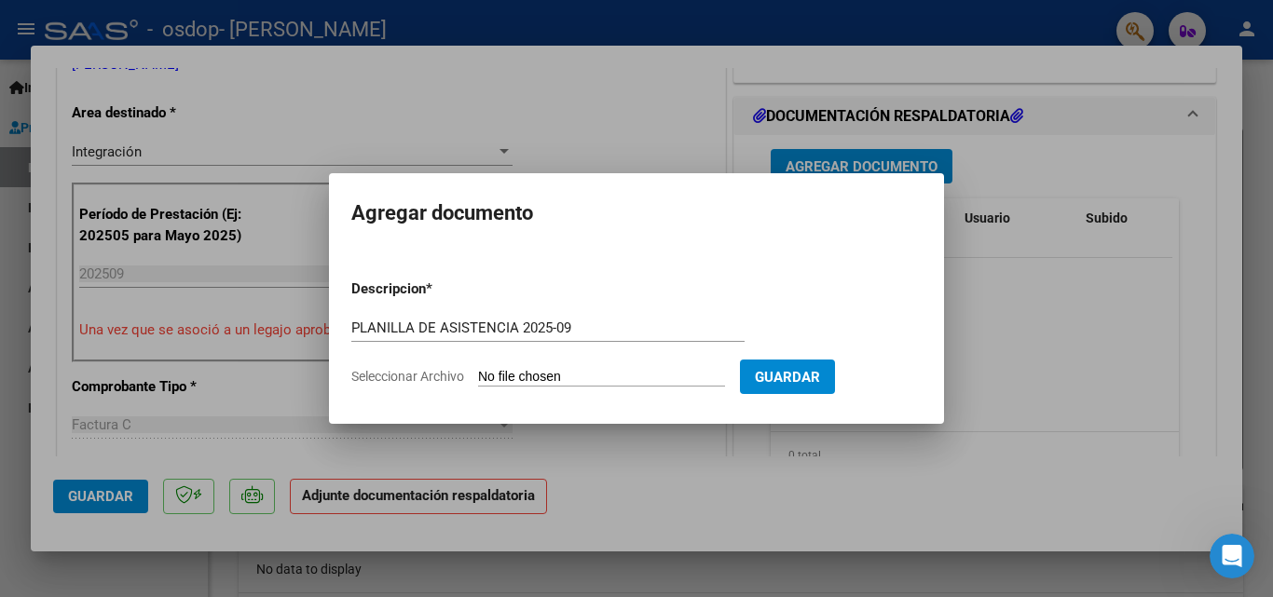
type input "C:\fakepath\[PERSON_NAME]-ASISTENCIA 2025-09.pdf"
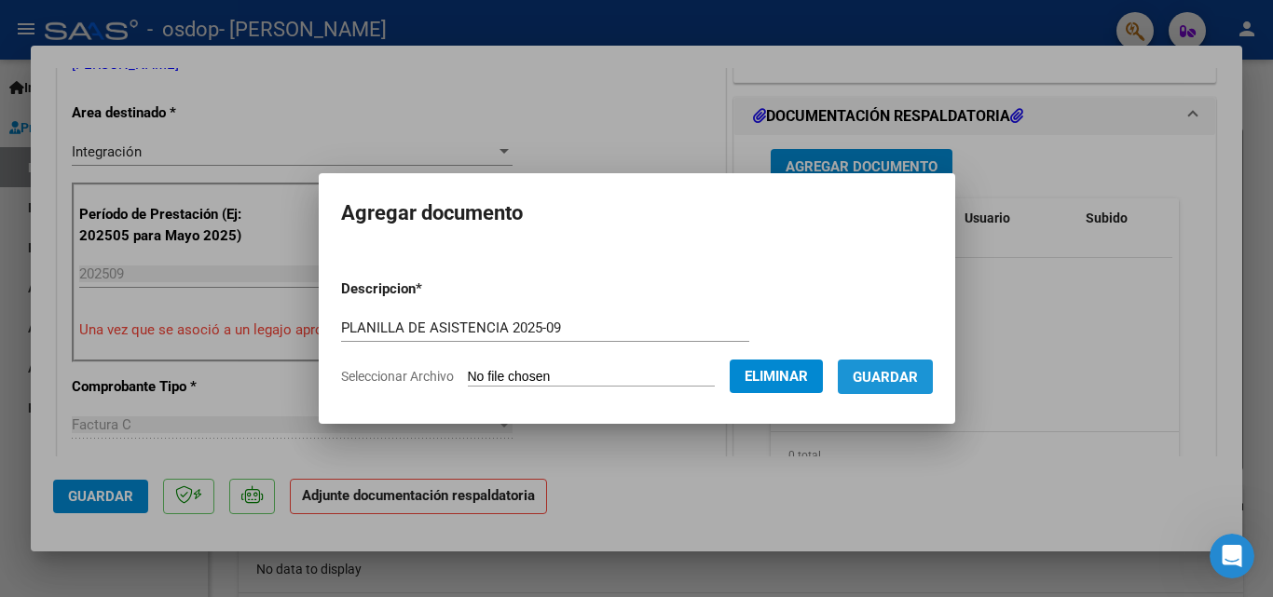
click at [896, 369] on span "Guardar" at bounding box center [885, 377] width 65 height 17
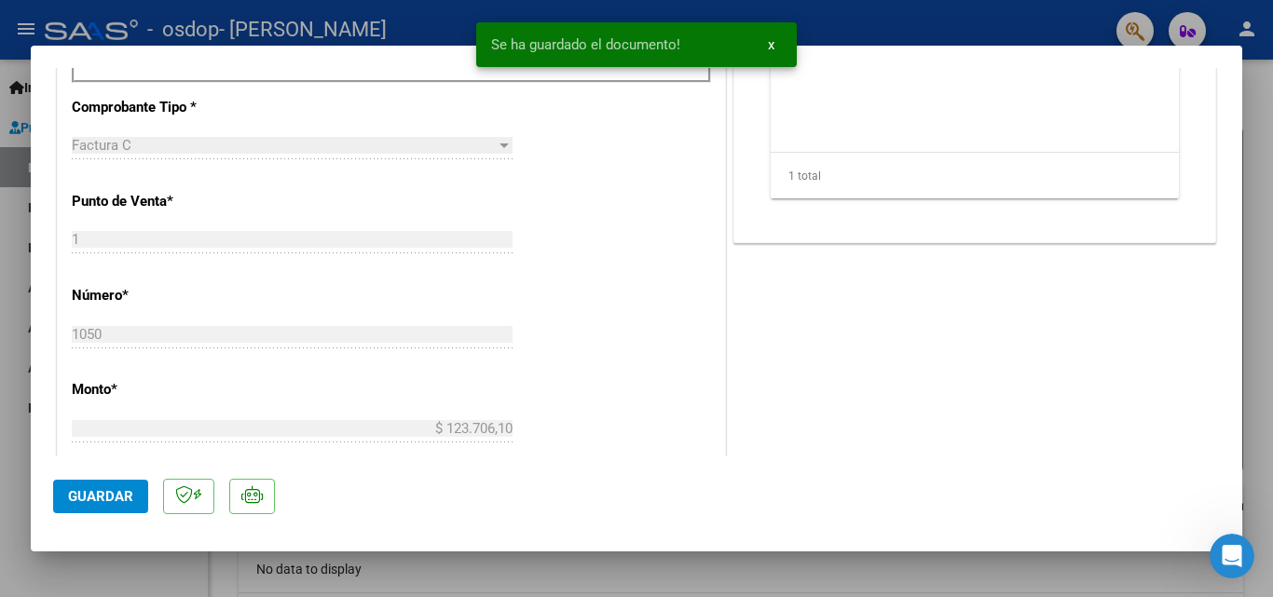
scroll to position [1280, 0]
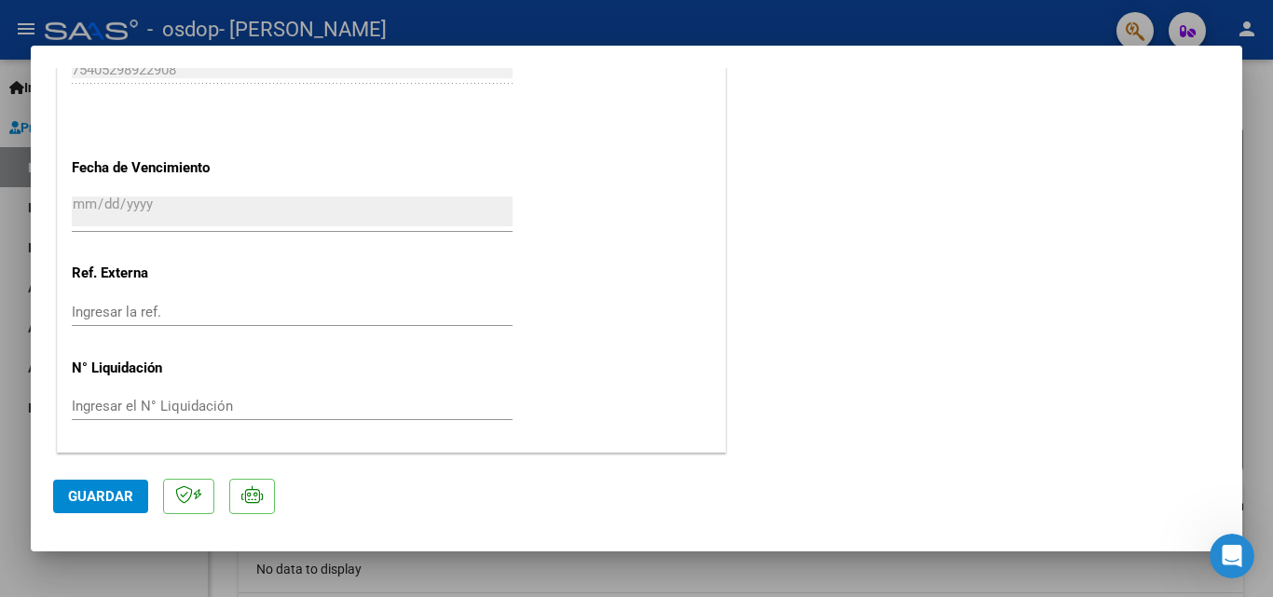
click at [97, 495] on span "Guardar" at bounding box center [100, 496] width 65 height 17
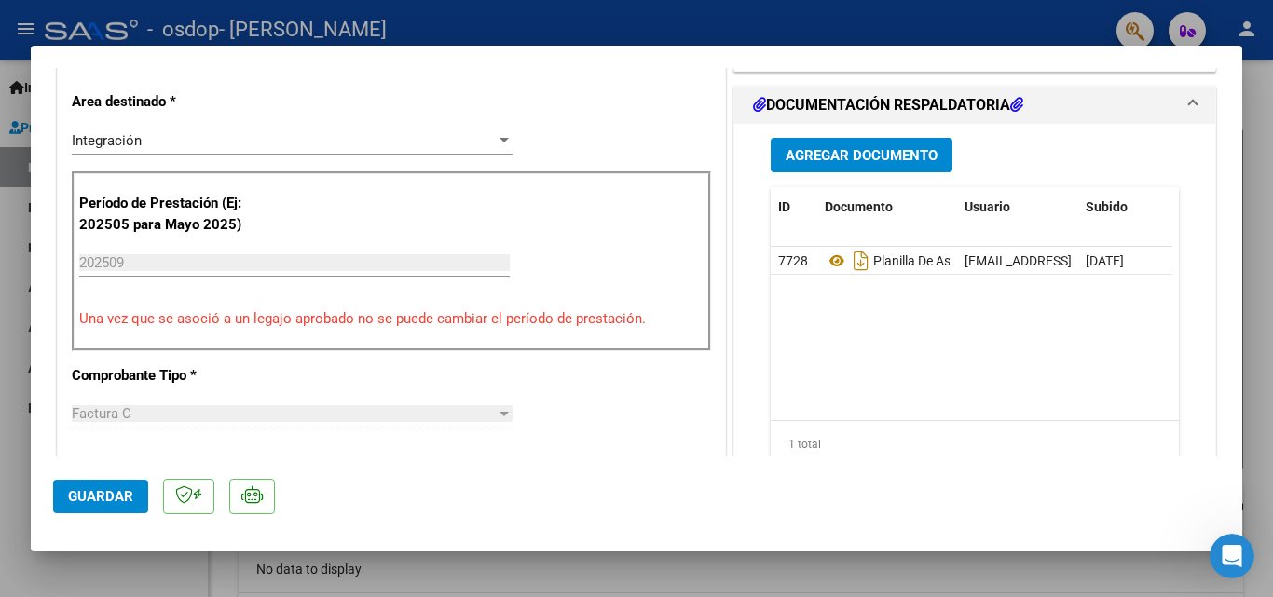
scroll to position [441, 0]
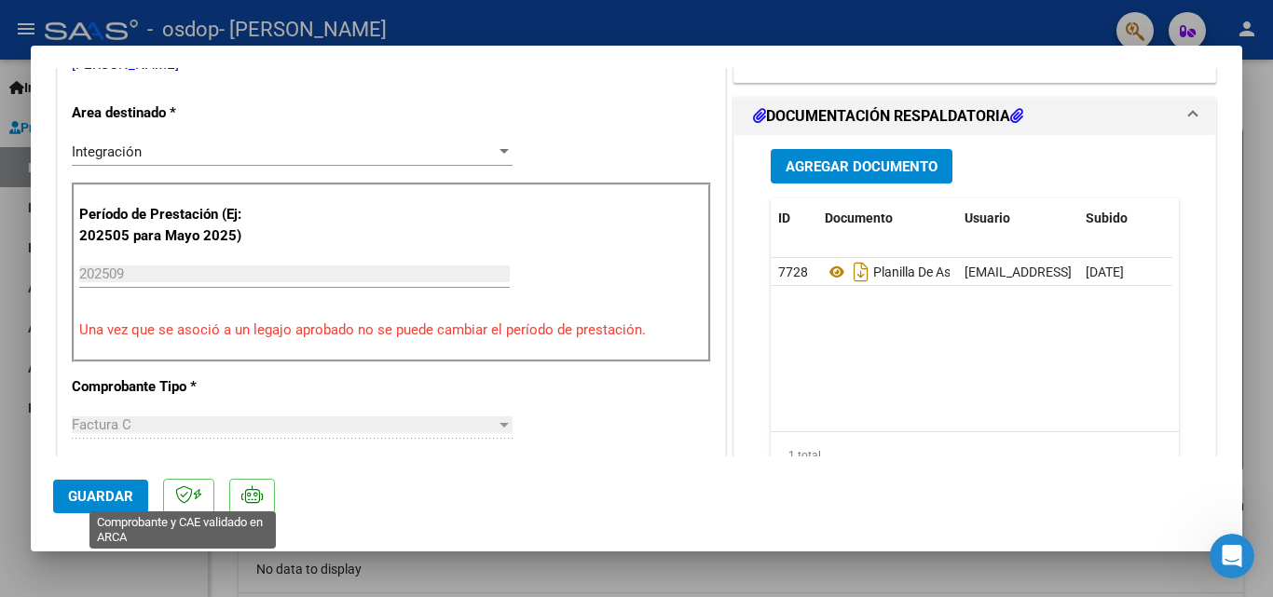
click at [186, 498] on icon at bounding box center [184, 495] width 18 height 19
click at [187, 499] on icon at bounding box center [184, 495] width 18 height 19
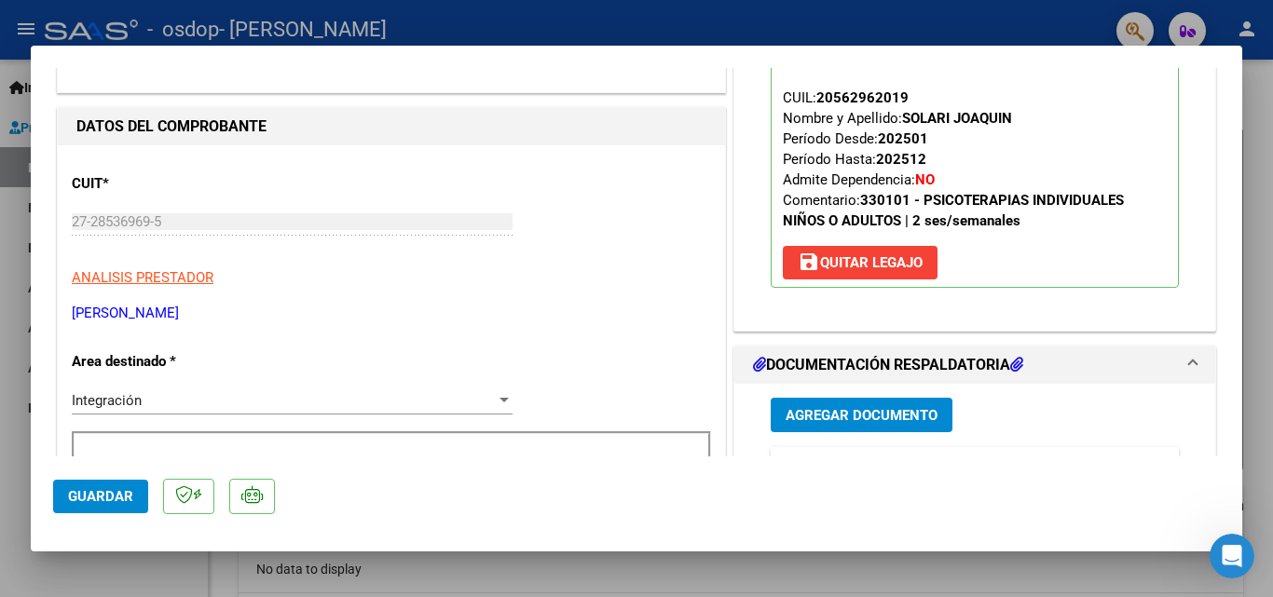
scroll to position [68, 0]
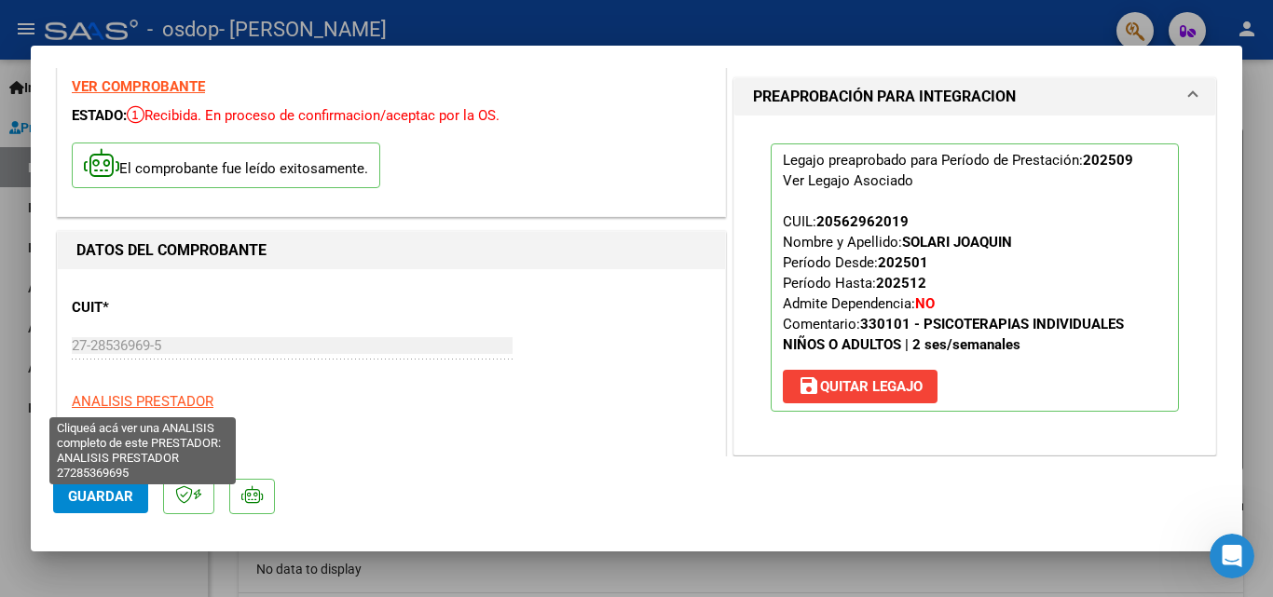
click at [171, 401] on span "ANALISIS PRESTADOR" at bounding box center [143, 401] width 142 height 17
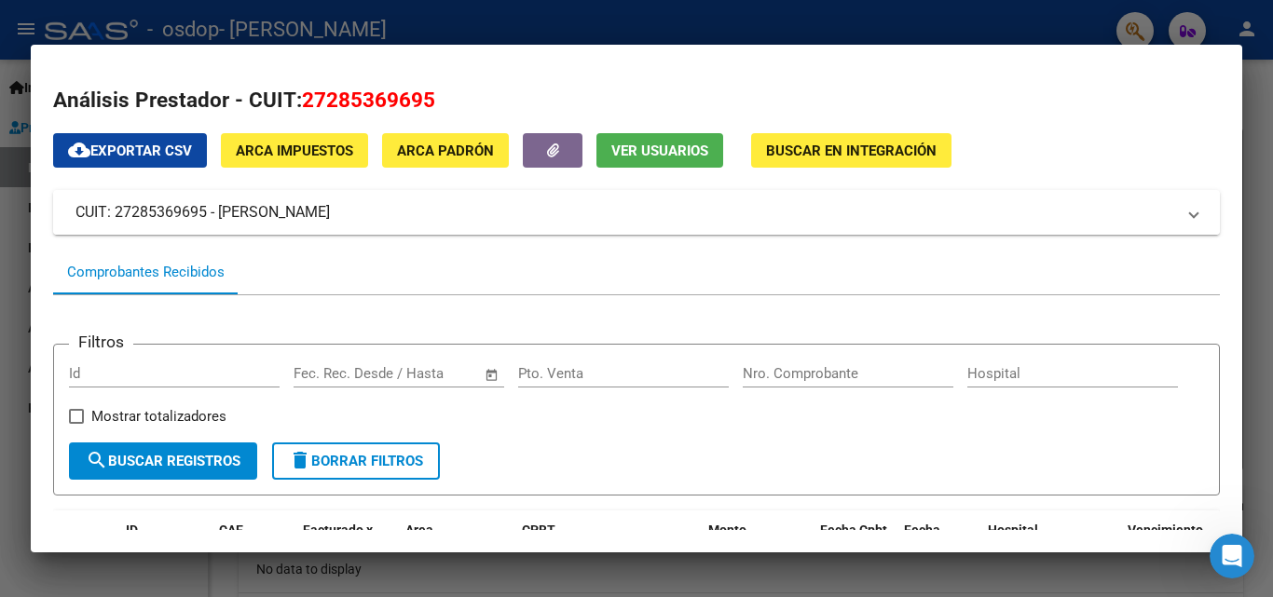
click at [1187, 216] on mat-expansion-panel-header "CUIT: 27285369695 - [PERSON_NAME]" at bounding box center [636, 212] width 1167 height 45
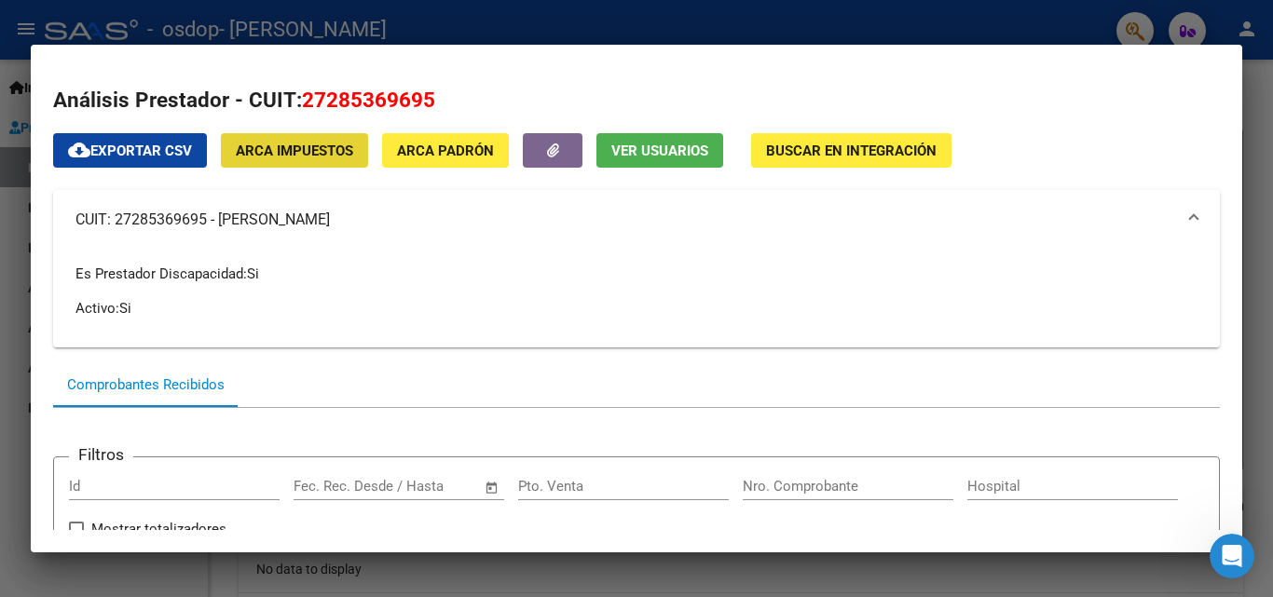
click at [322, 142] on span "ARCA Impuestos" at bounding box center [294, 150] width 117 height 17
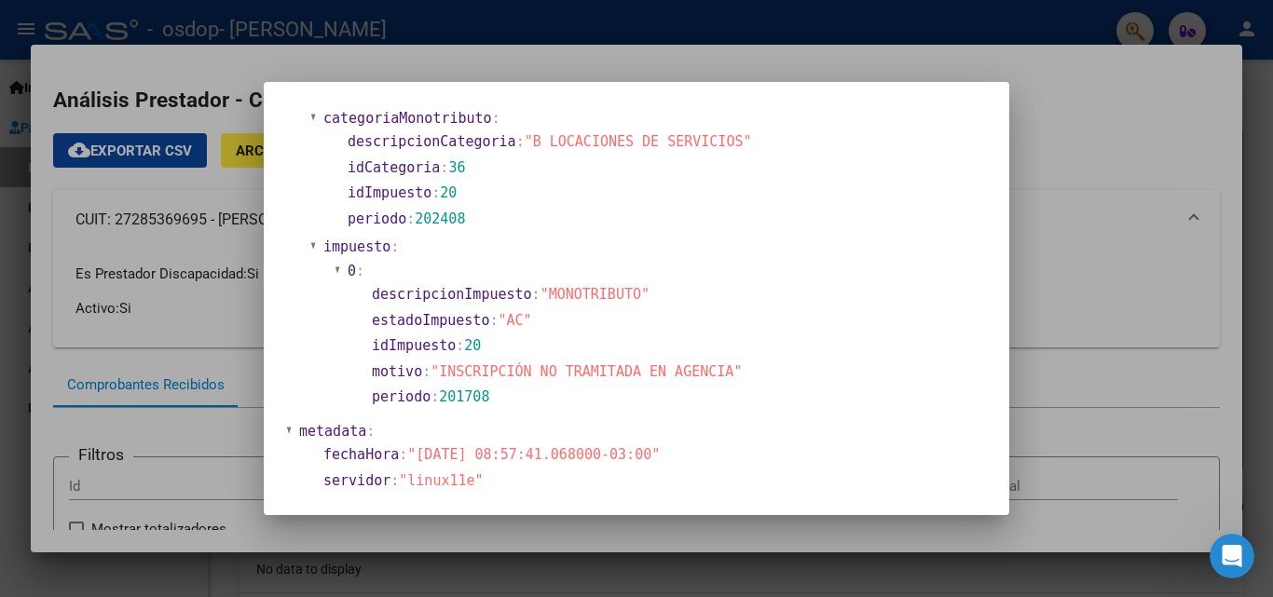
scroll to position [842, 0]
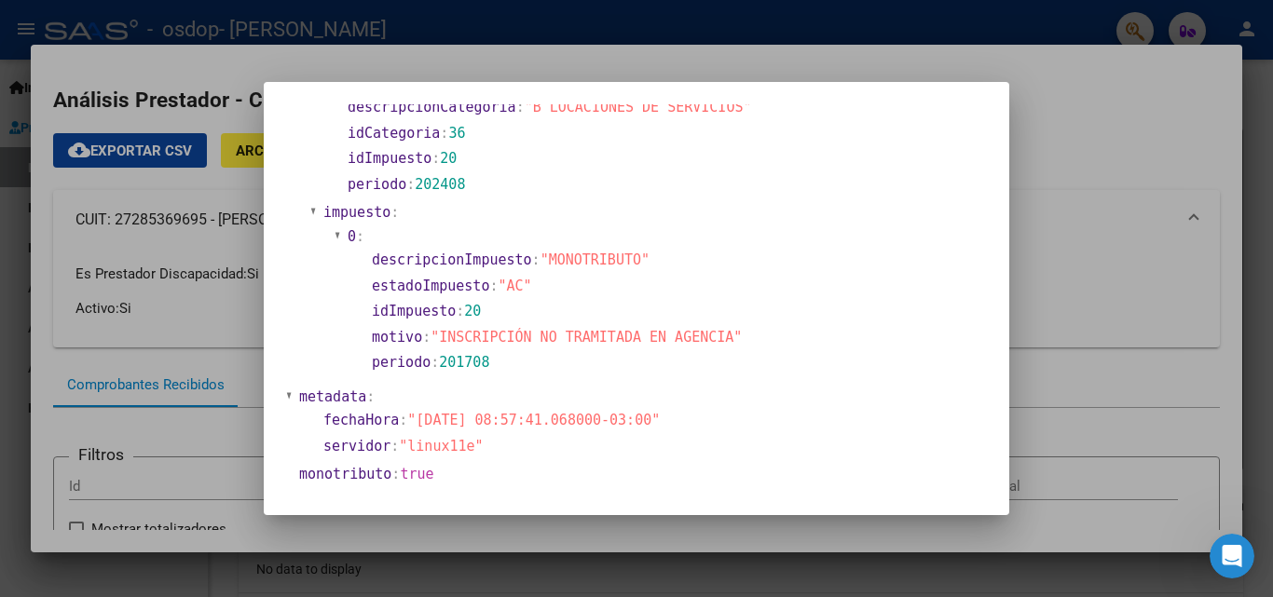
click at [1022, 122] on div at bounding box center [636, 298] width 1273 height 597
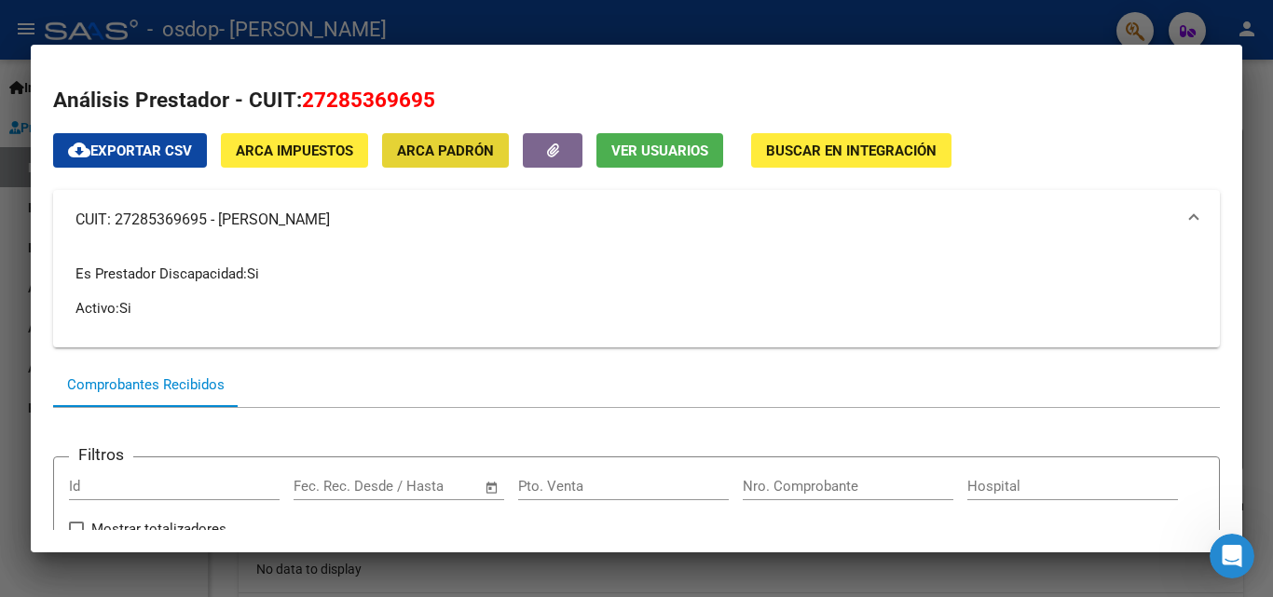
click at [481, 144] on span "ARCA Padrón" at bounding box center [445, 151] width 97 height 17
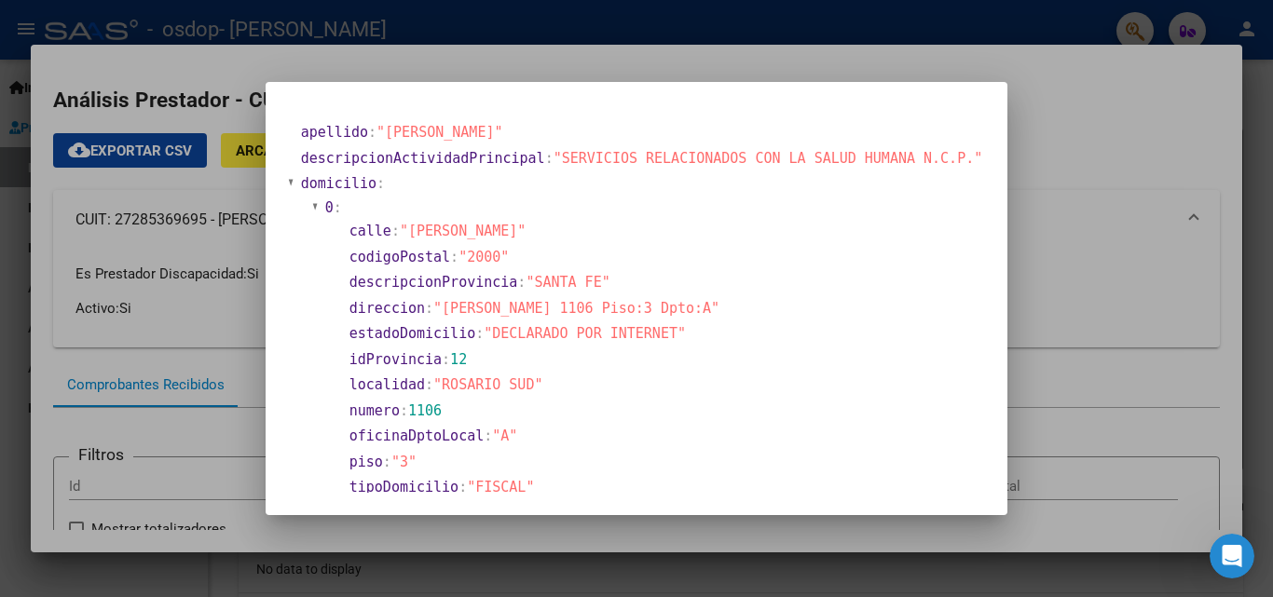
click at [1119, 151] on div at bounding box center [636, 298] width 1273 height 597
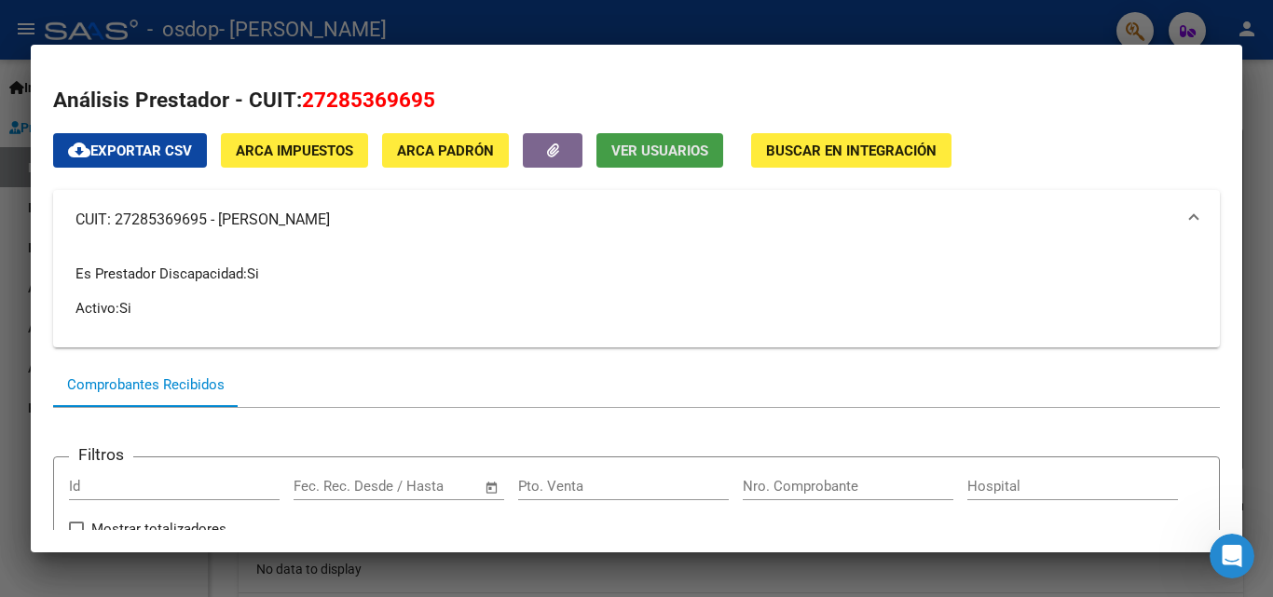
click at [667, 148] on span "Ver Usuarios" at bounding box center [659, 151] width 97 height 17
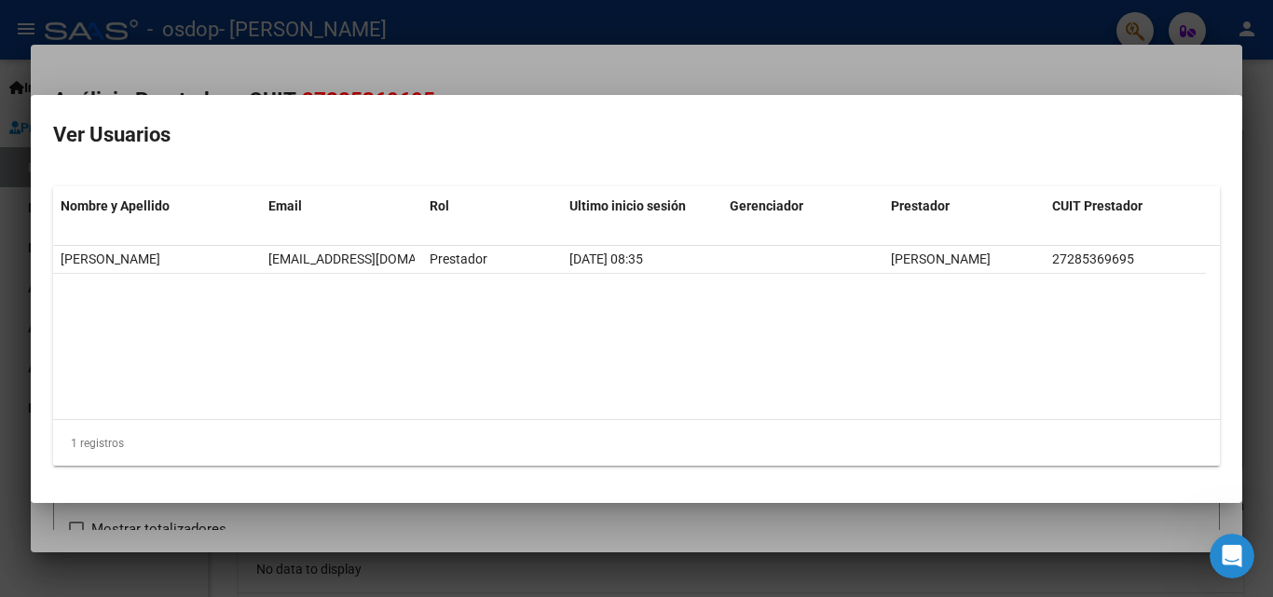
click at [1117, 78] on div at bounding box center [636, 298] width 1273 height 597
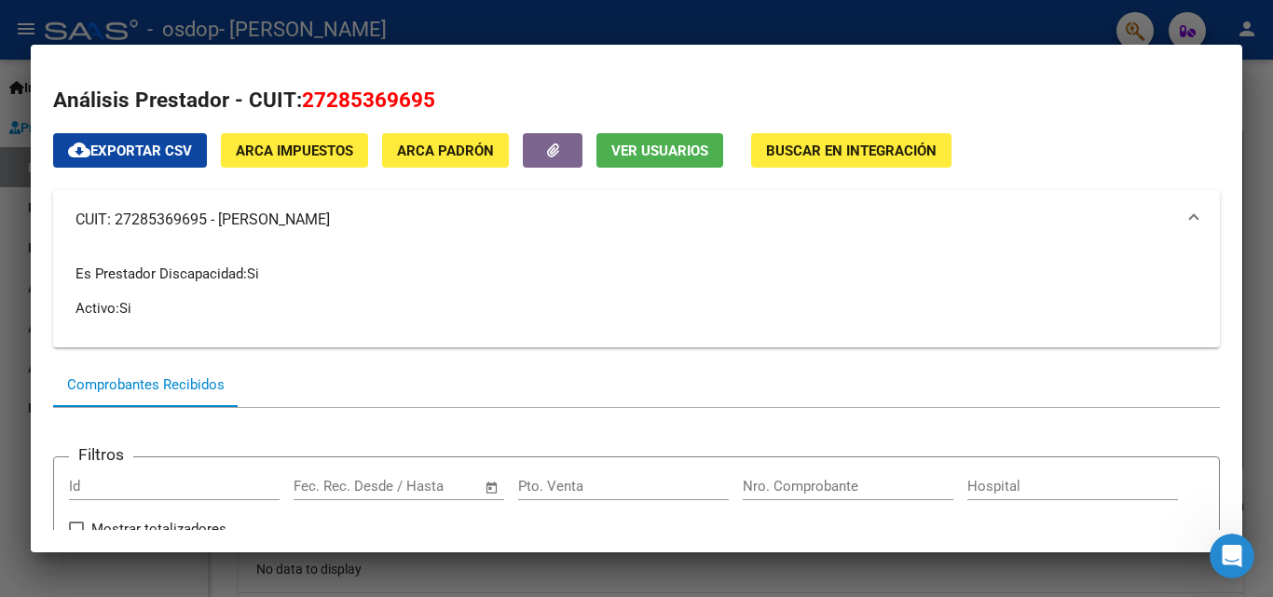
click at [842, 158] on span "Buscar en Integración" at bounding box center [851, 151] width 171 height 17
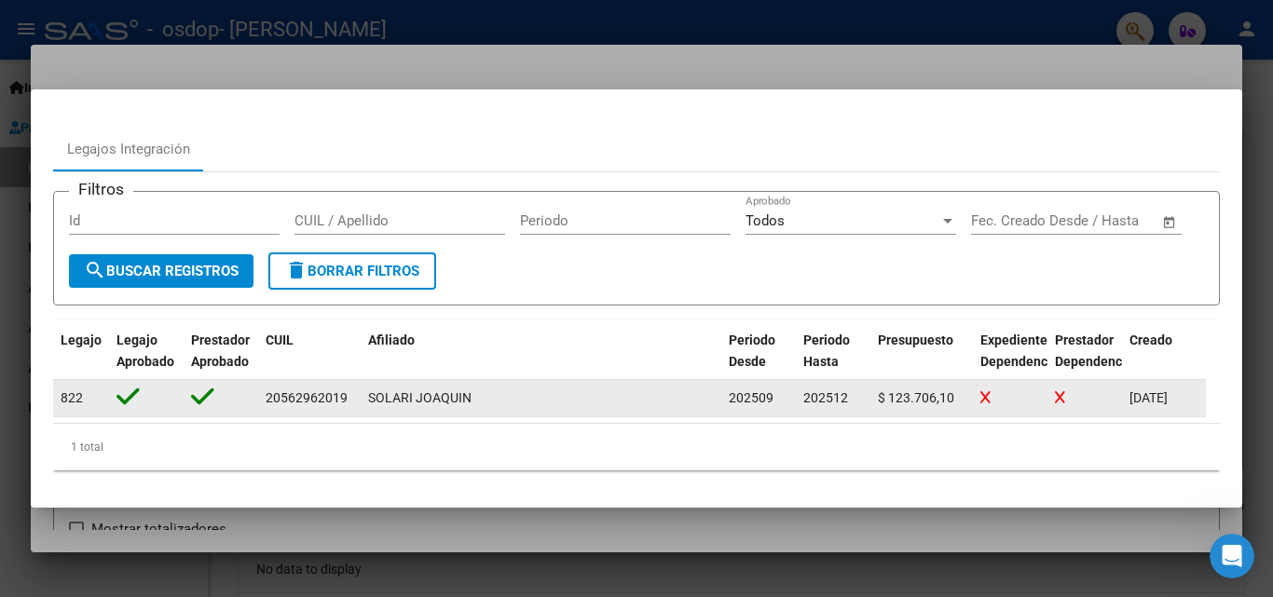
scroll to position [0, 0]
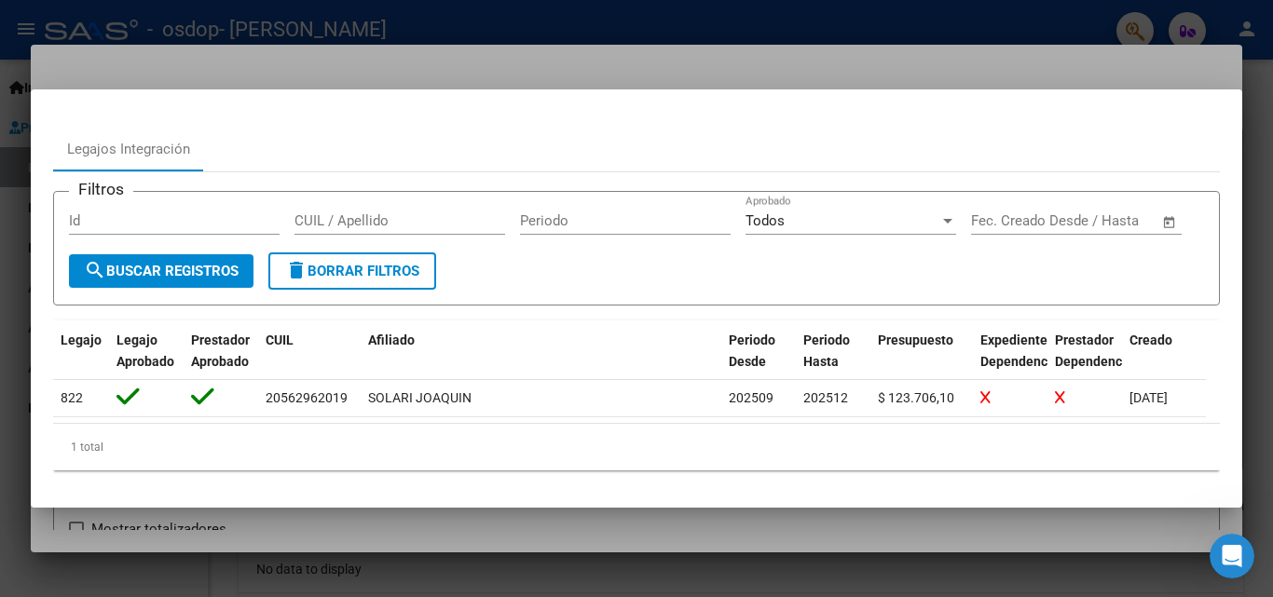
click at [1155, 73] on div at bounding box center [636, 298] width 1273 height 597
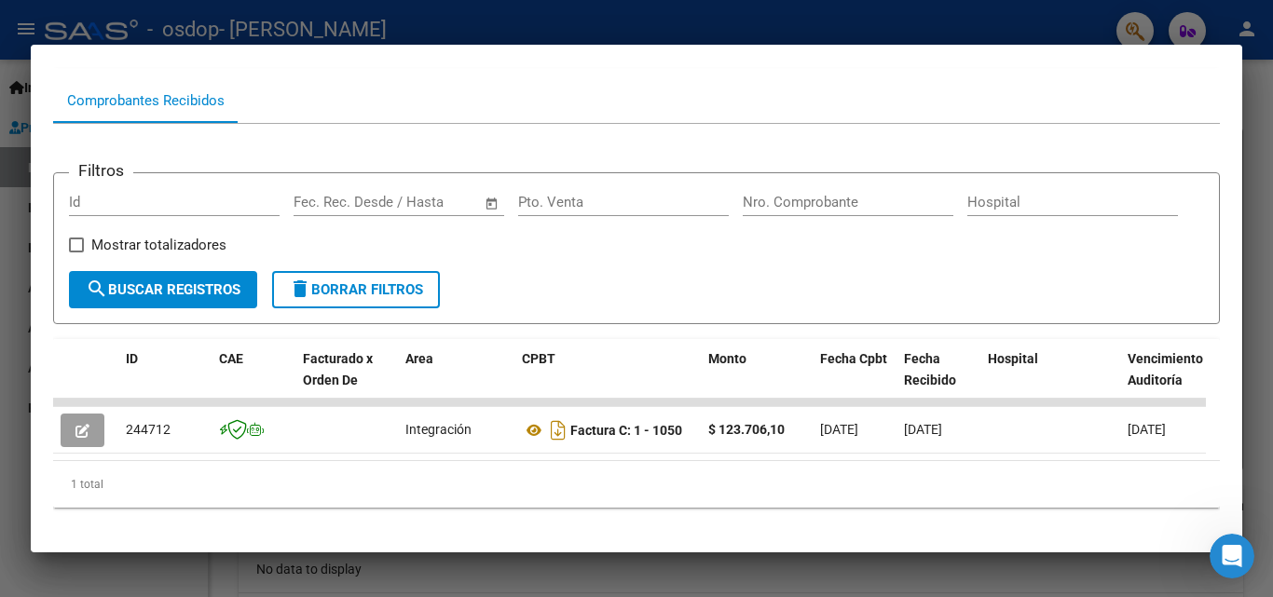
scroll to position [320, 0]
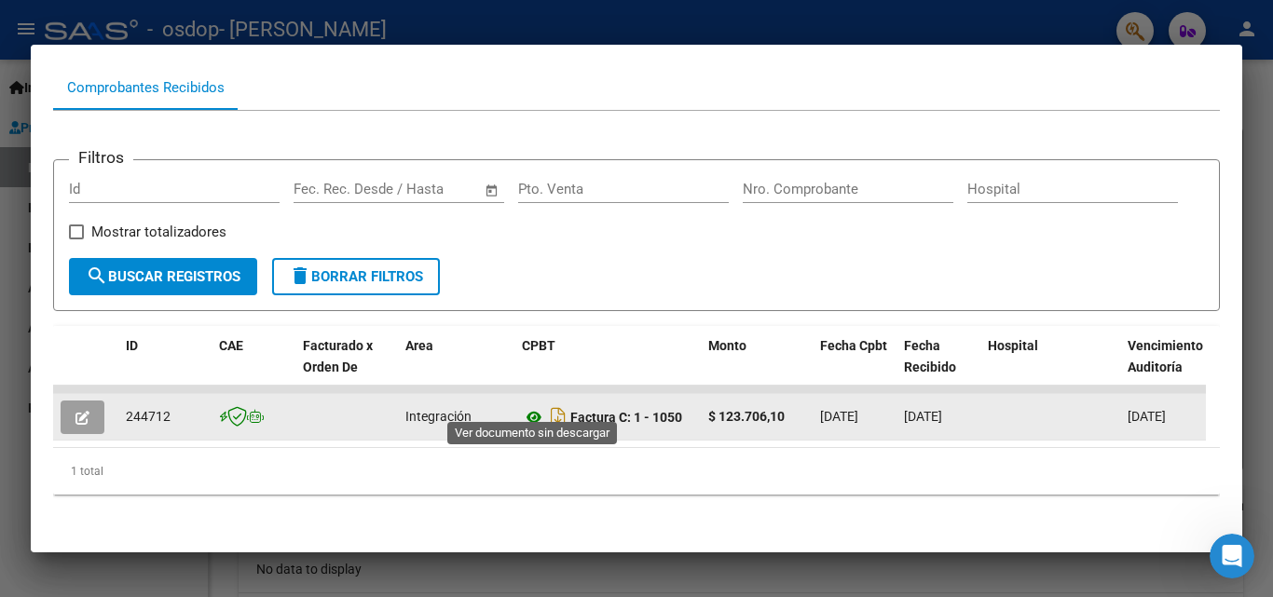
click at [529, 406] on icon at bounding box center [534, 417] width 24 height 22
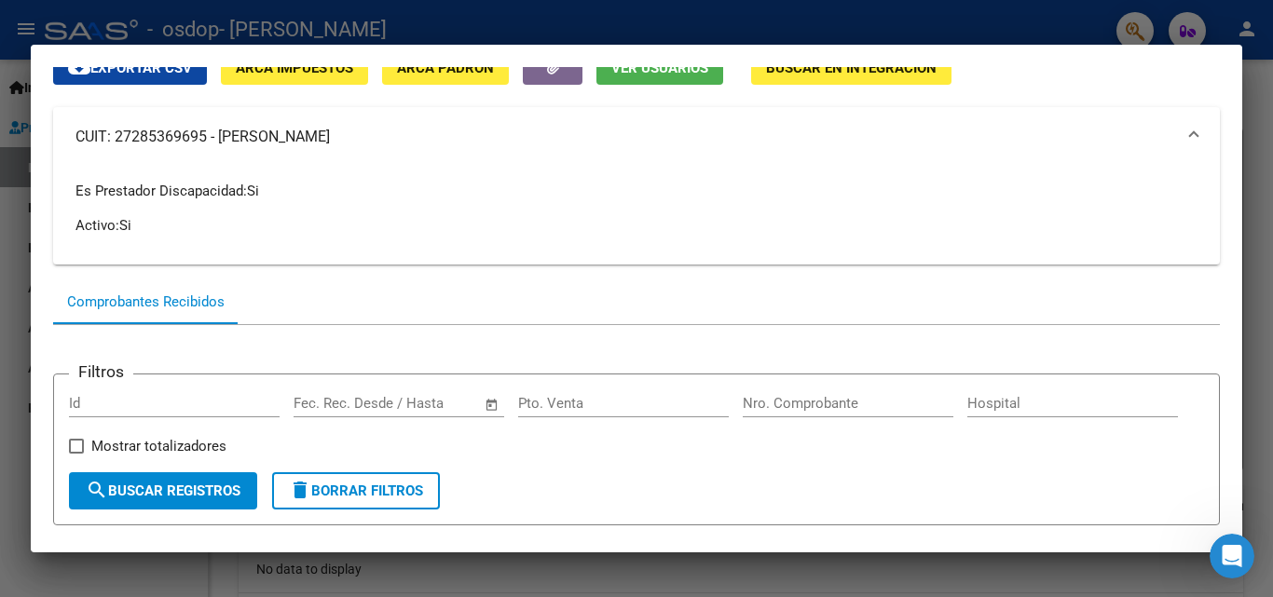
scroll to position [0, 0]
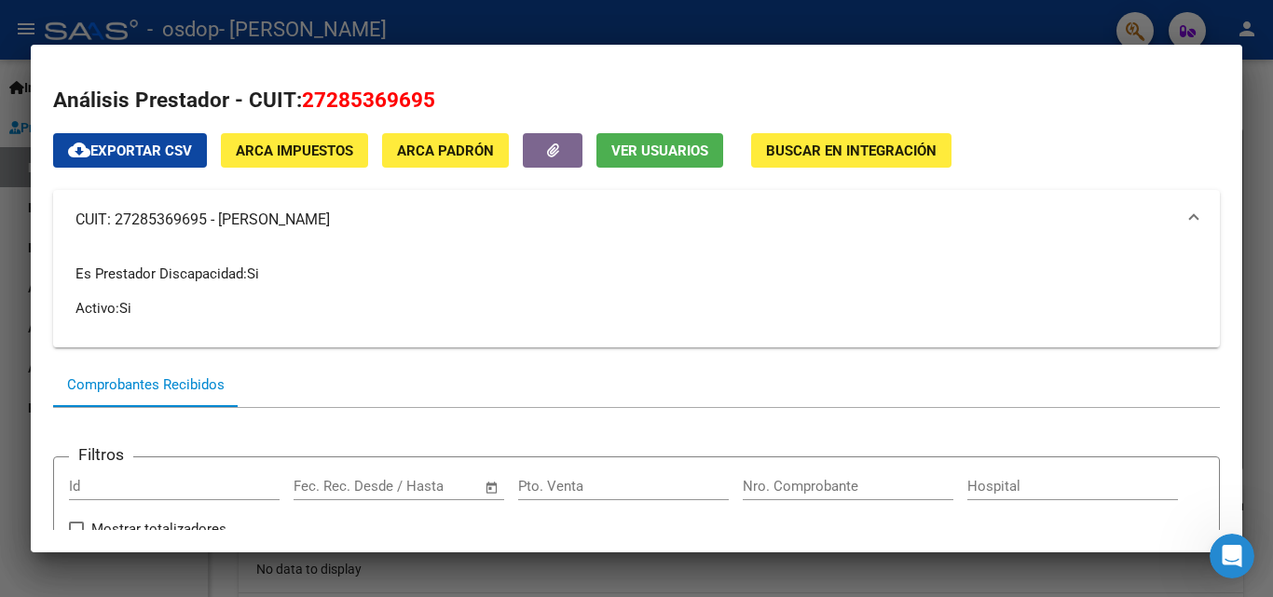
click at [1168, 35] on div at bounding box center [636, 298] width 1273 height 597
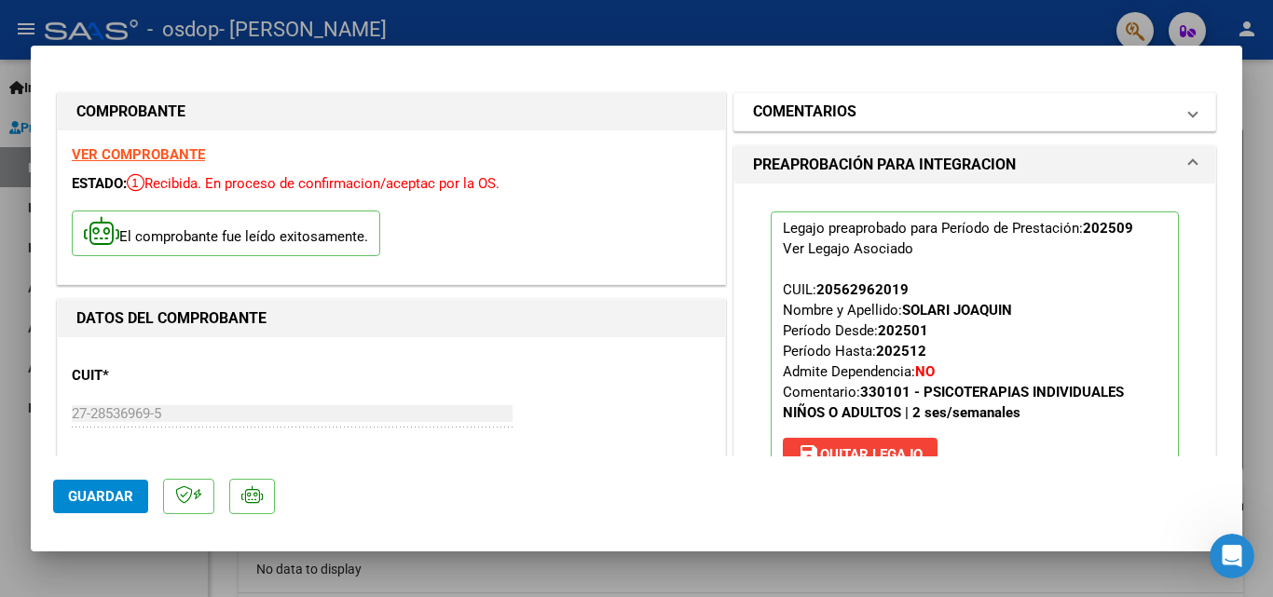
click at [1170, 109] on span "COMENTARIOS" at bounding box center [971, 112] width 436 height 22
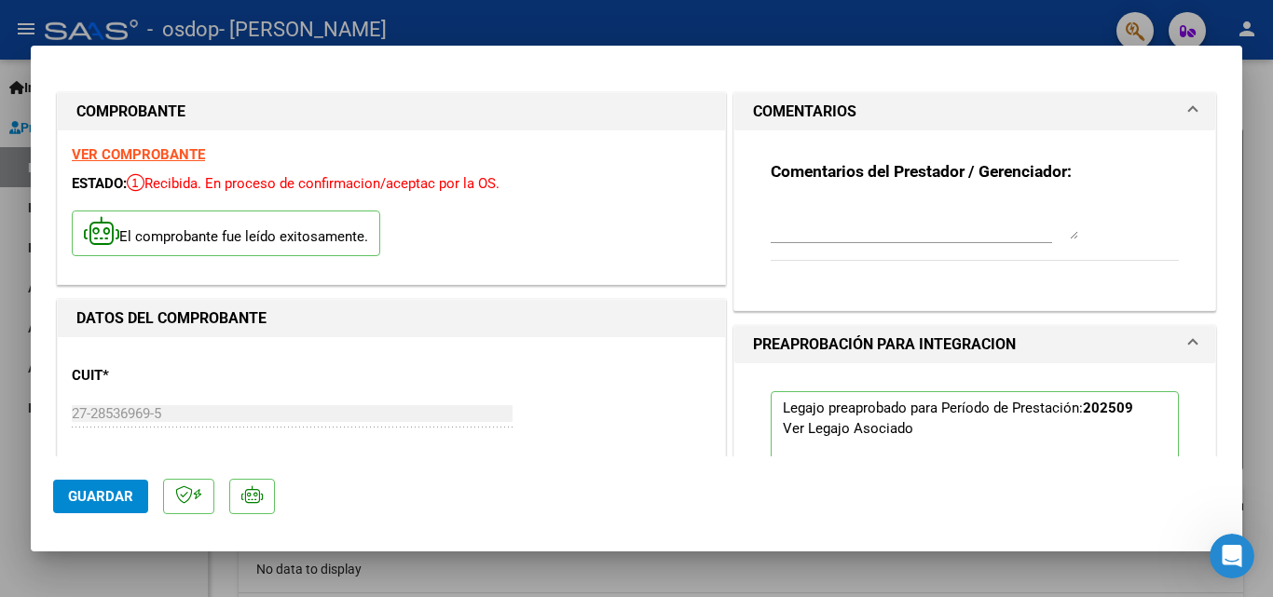
click at [1061, 23] on div at bounding box center [636, 298] width 1273 height 597
type input "$ 0,00"
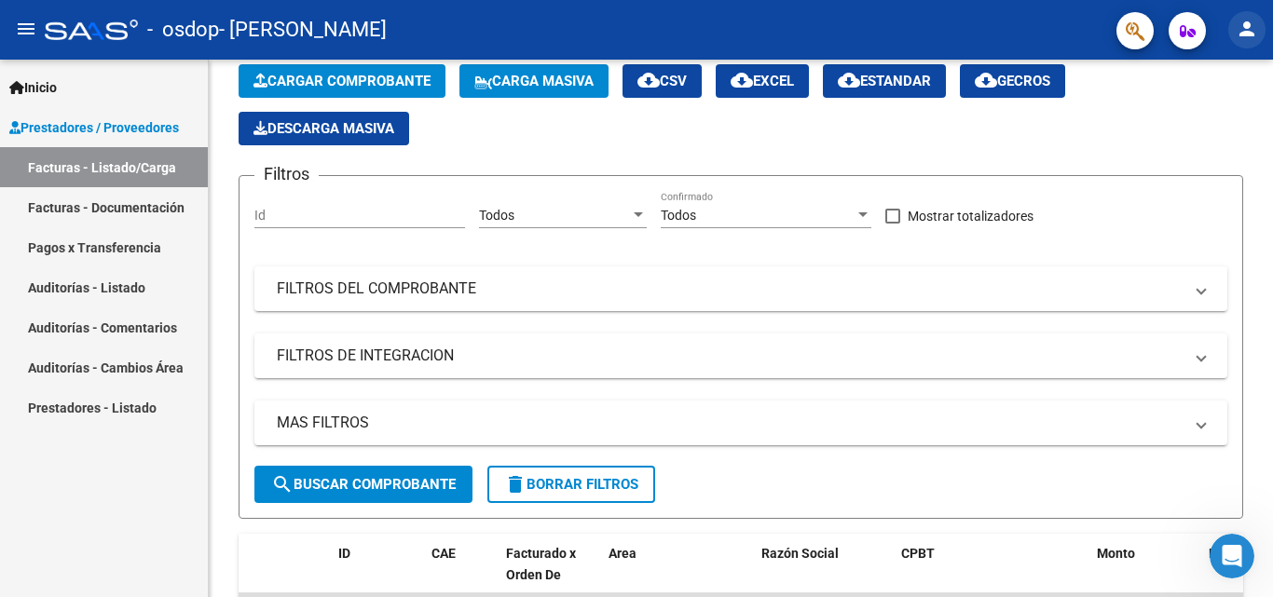
click at [1254, 34] on mat-icon "person" at bounding box center [1247, 29] width 22 height 22
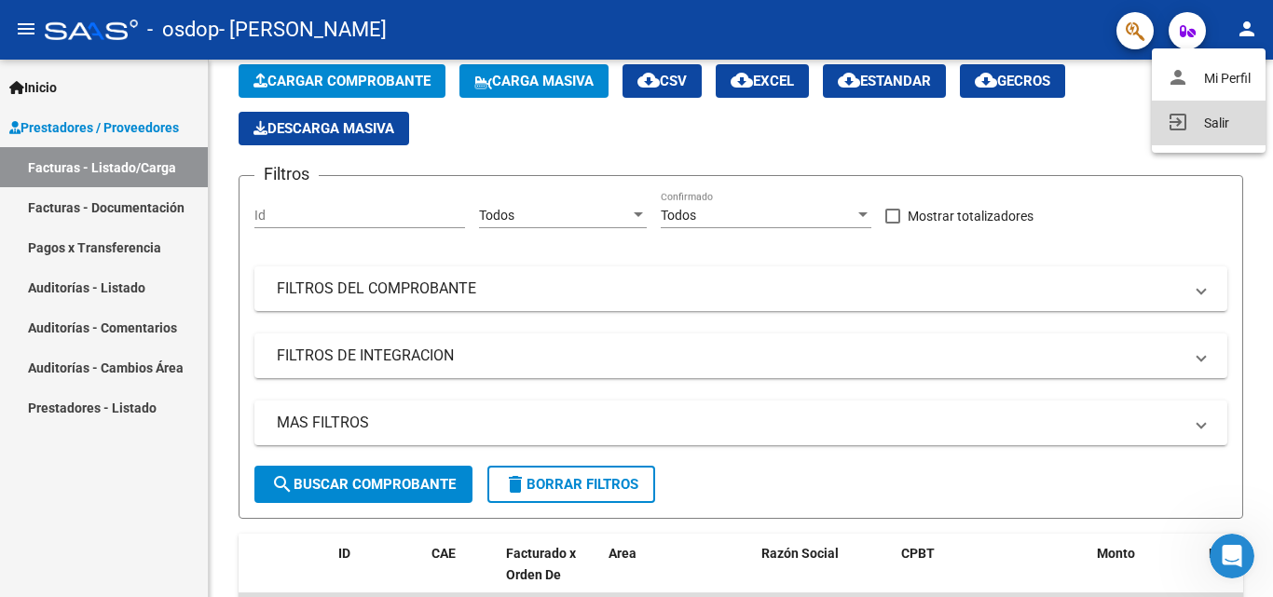
click at [1224, 130] on button "exit_to_app Salir" at bounding box center [1209, 123] width 114 height 45
